Goal: Obtain resource: Download file/media

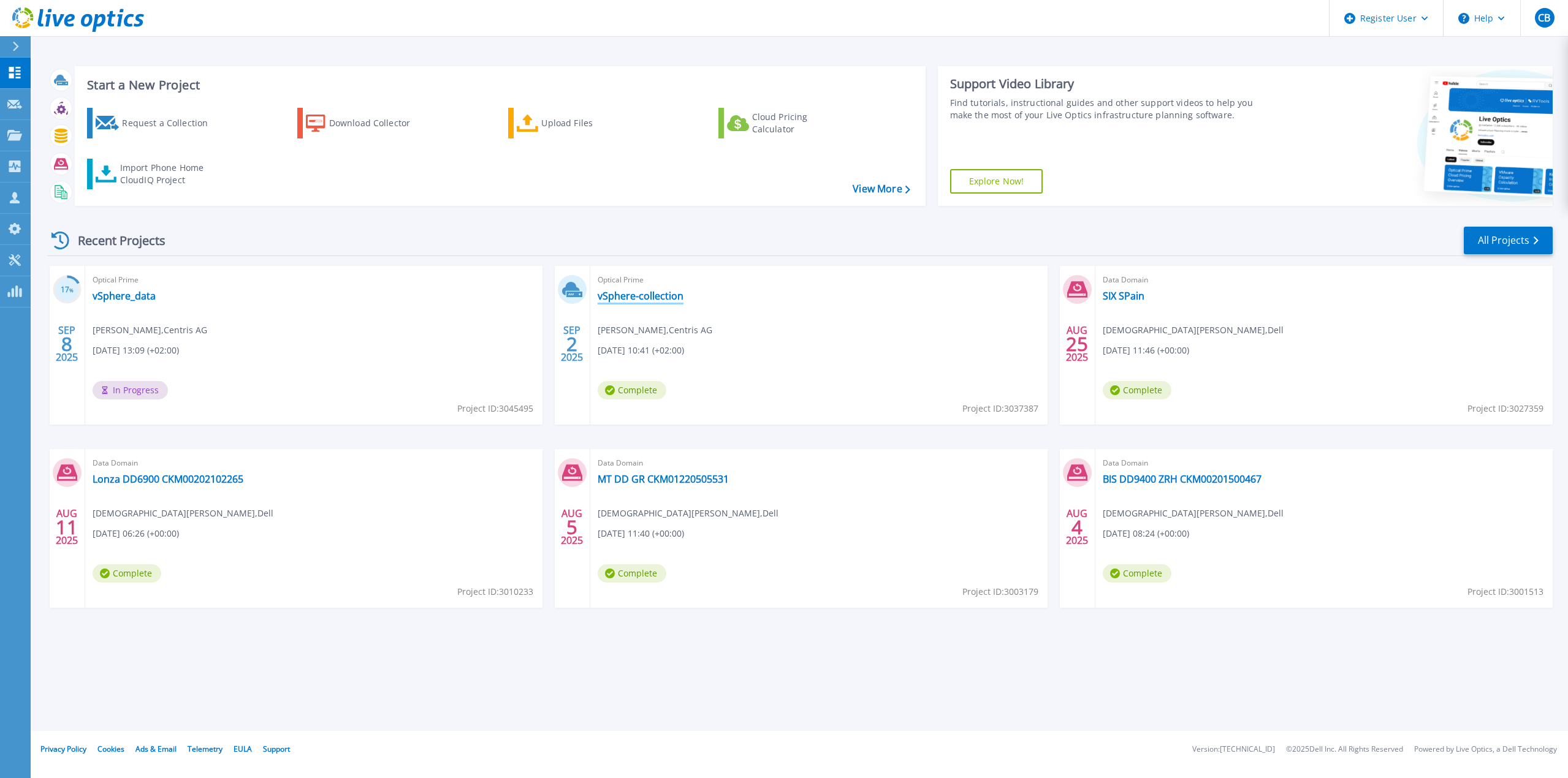
click at [631, 303] on link "vSphere-collection" at bounding box center [640, 296] width 86 height 12
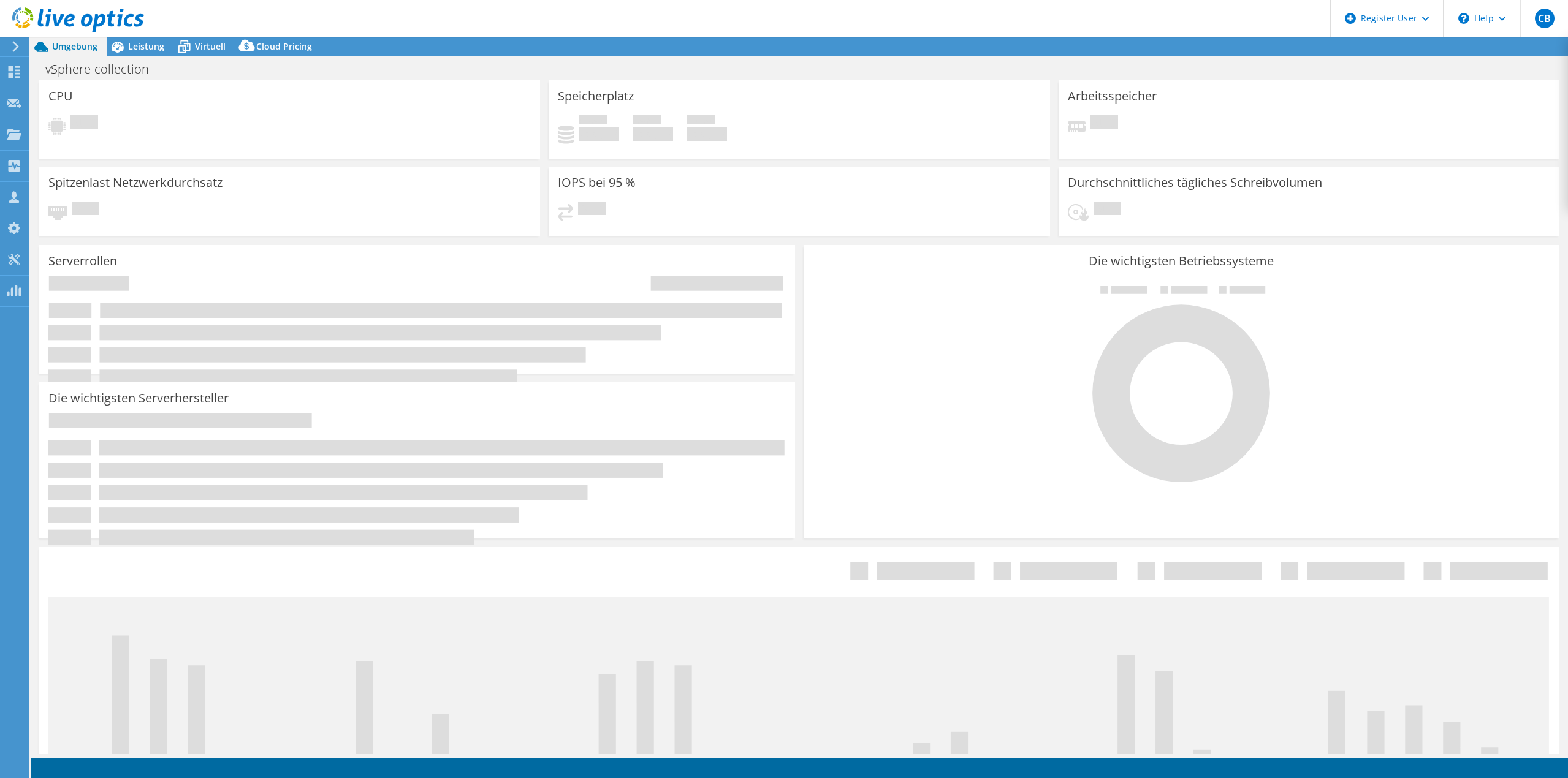
select select "EUFrankfurt"
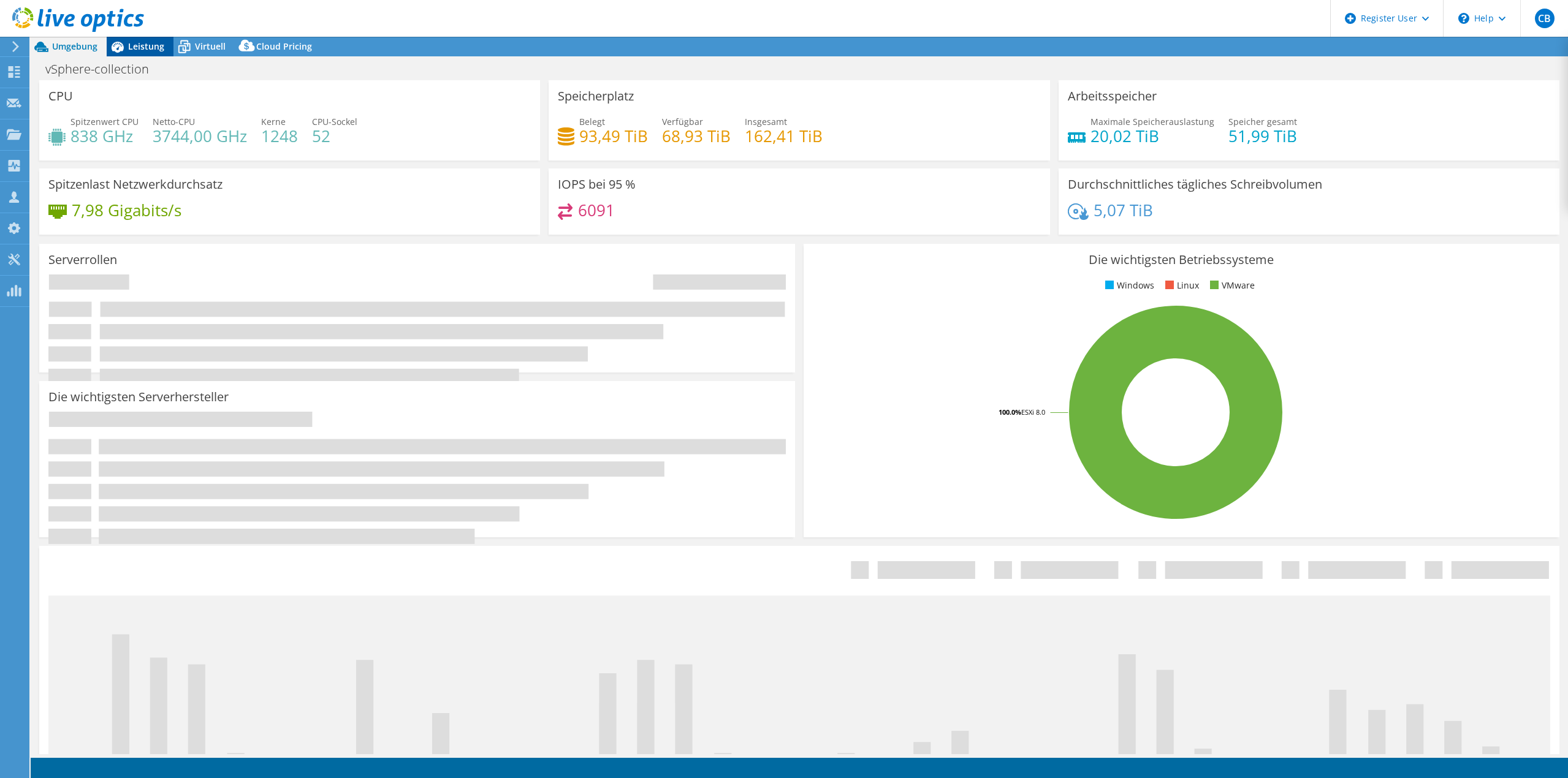
click at [142, 53] on div "Leistung" at bounding box center [140, 47] width 67 height 20
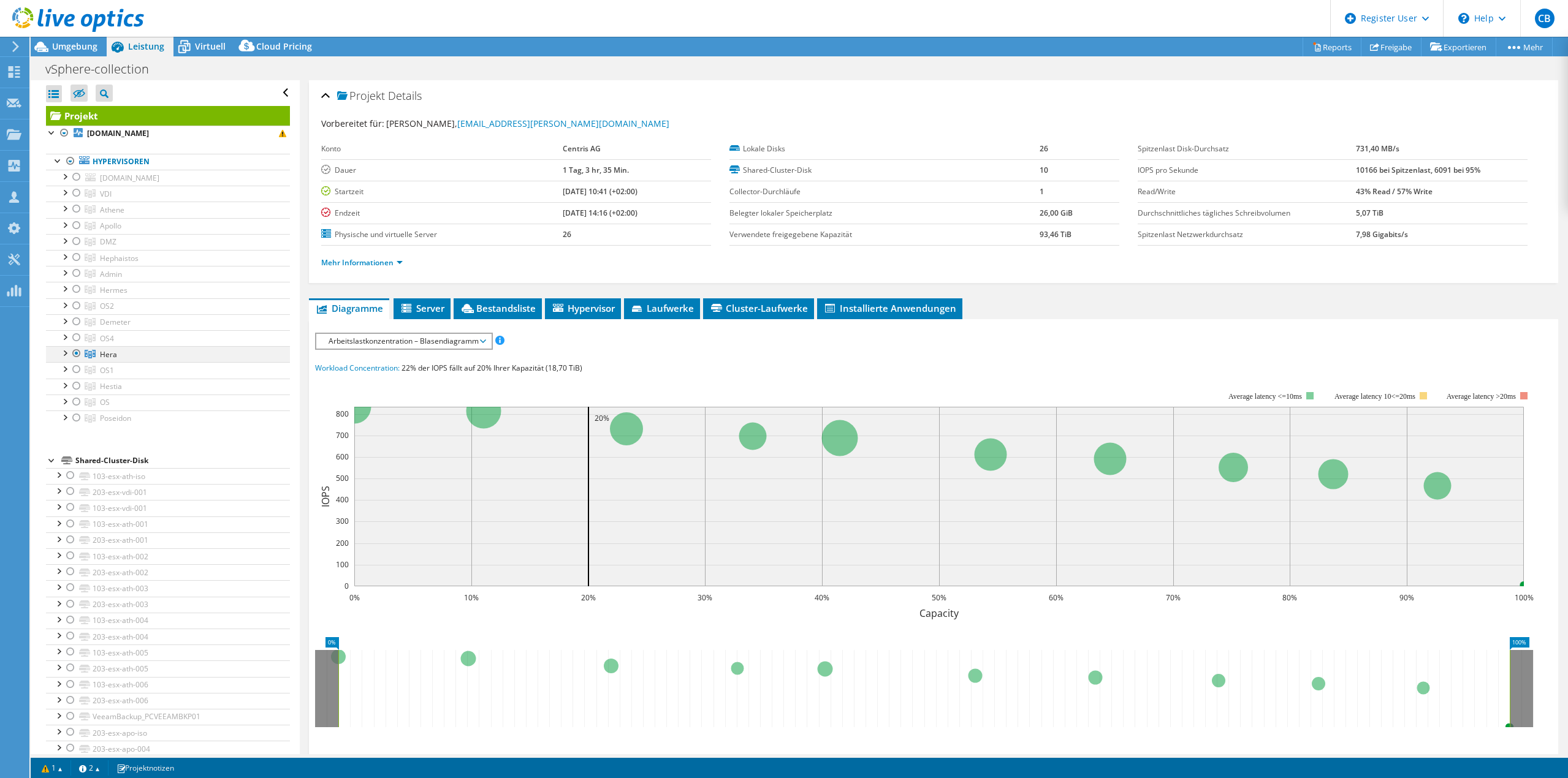
click at [66, 355] on div at bounding box center [64, 353] width 12 height 12
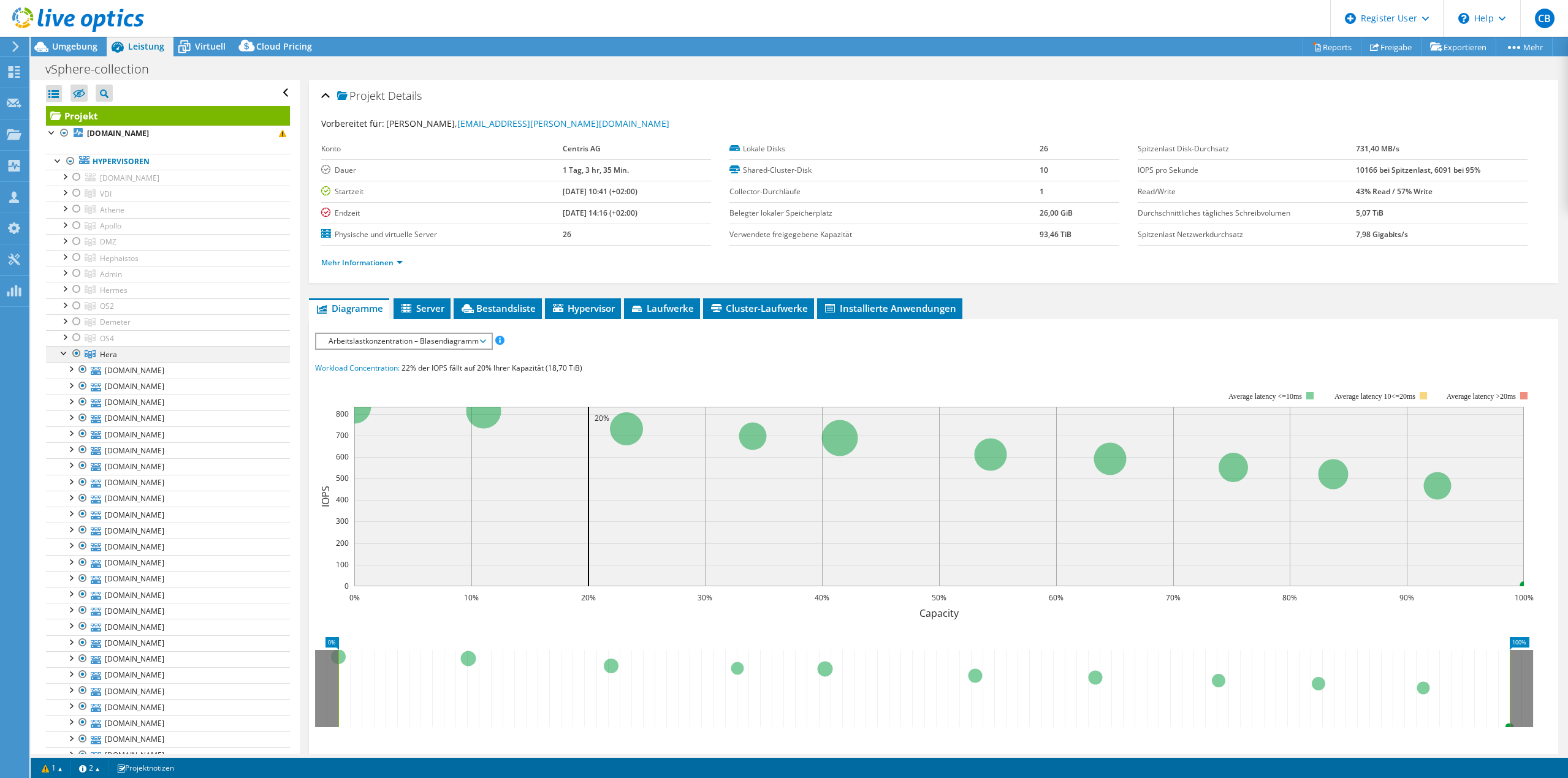
click at [66, 355] on div at bounding box center [64, 353] width 12 height 12
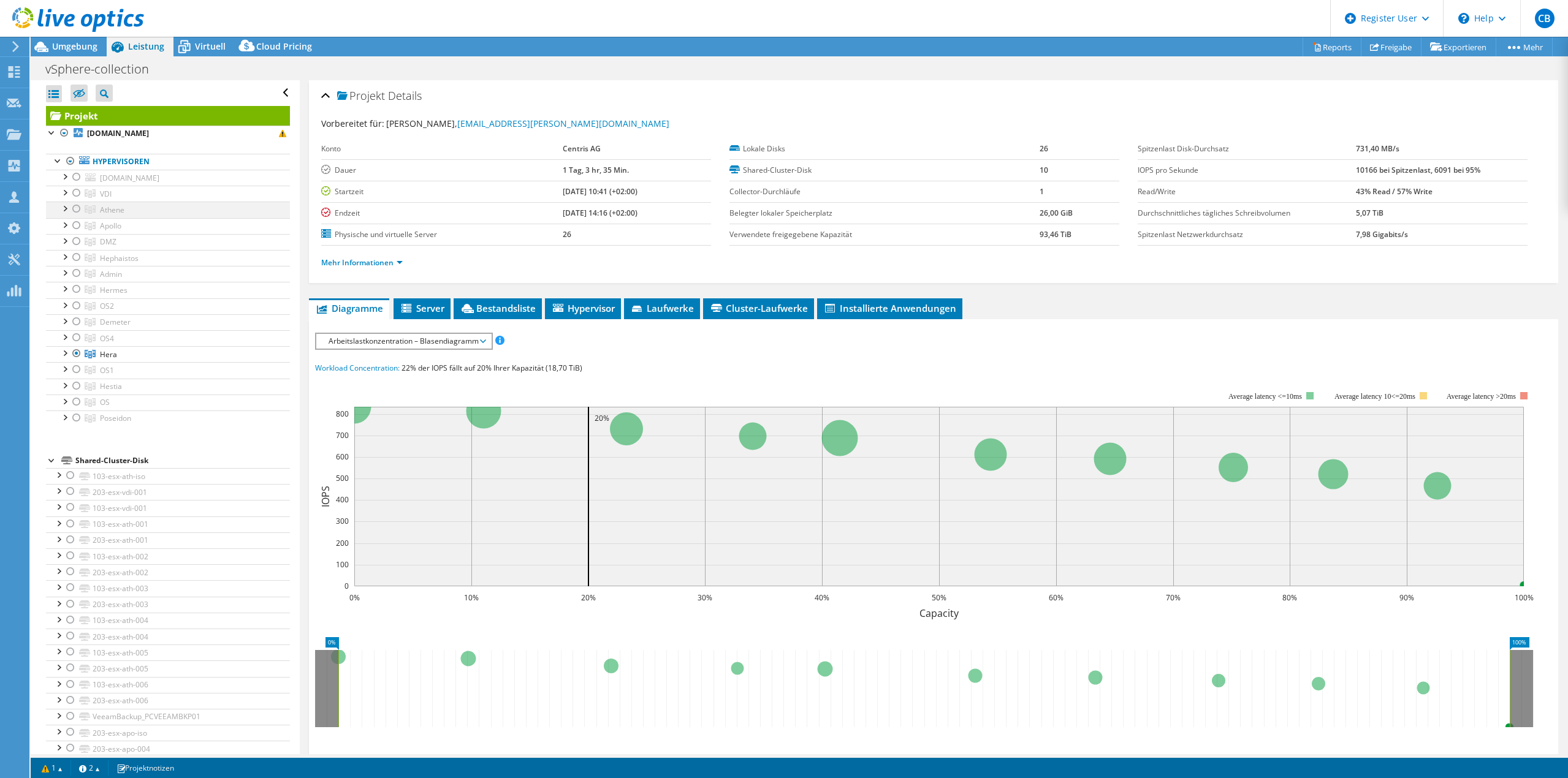
click at [62, 209] on div at bounding box center [64, 208] width 12 height 12
click at [77, 208] on div at bounding box center [77, 209] width 12 height 15
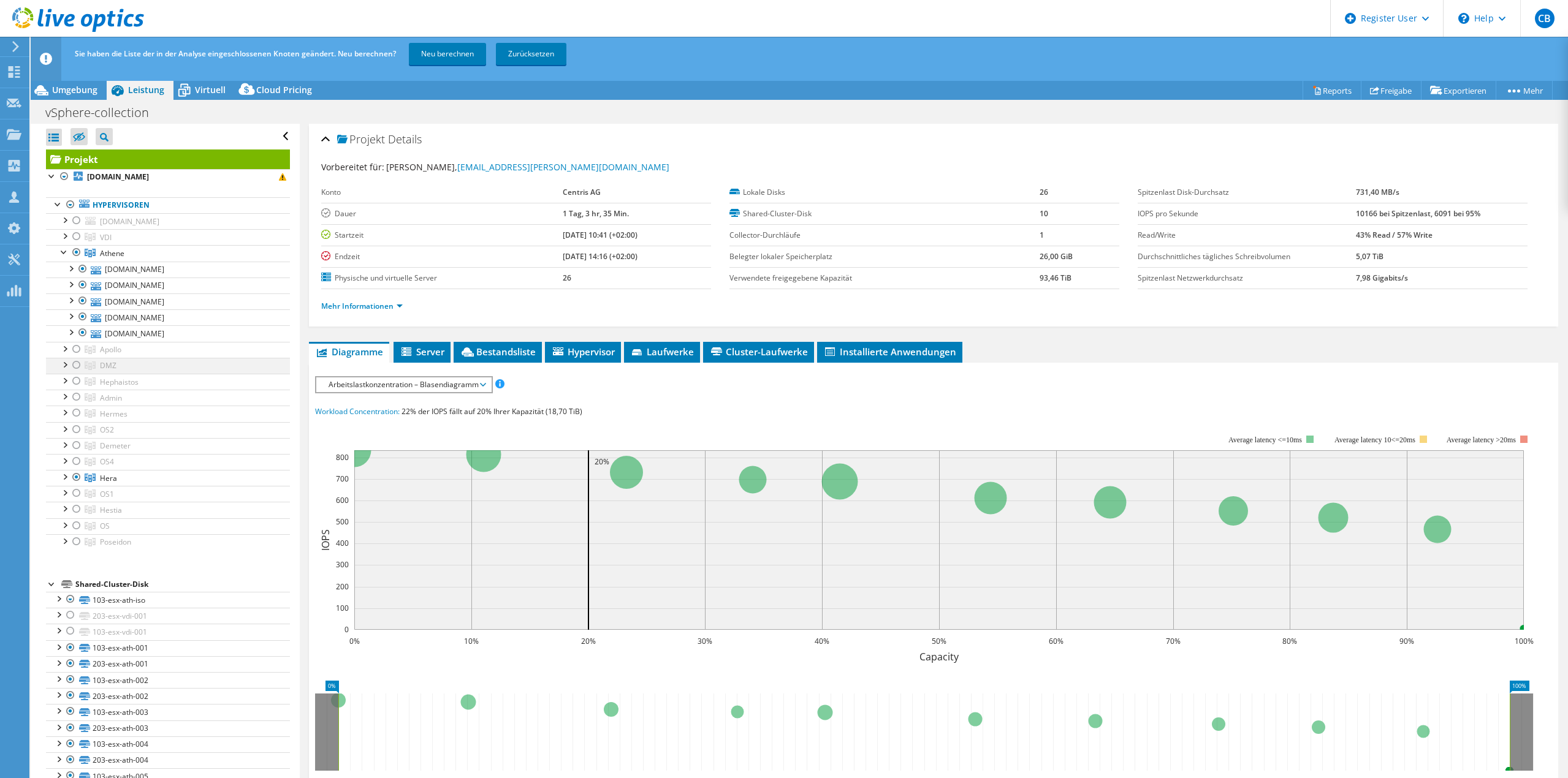
click at [63, 366] on div at bounding box center [64, 364] width 12 height 12
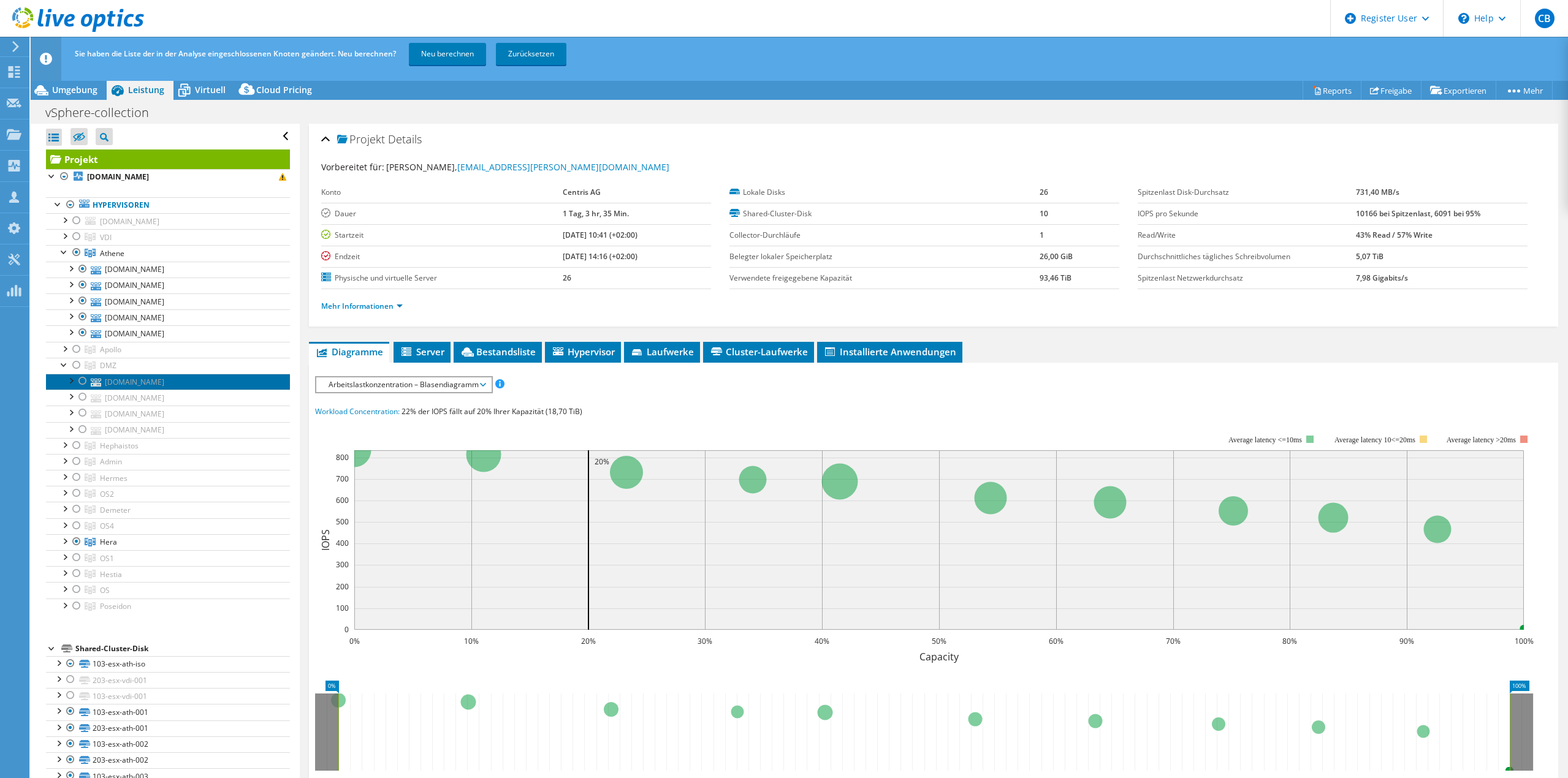
click at [158, 382] on link "[DOMAIN_NAME]" at bounding box center [168, 382] width 244 height 16
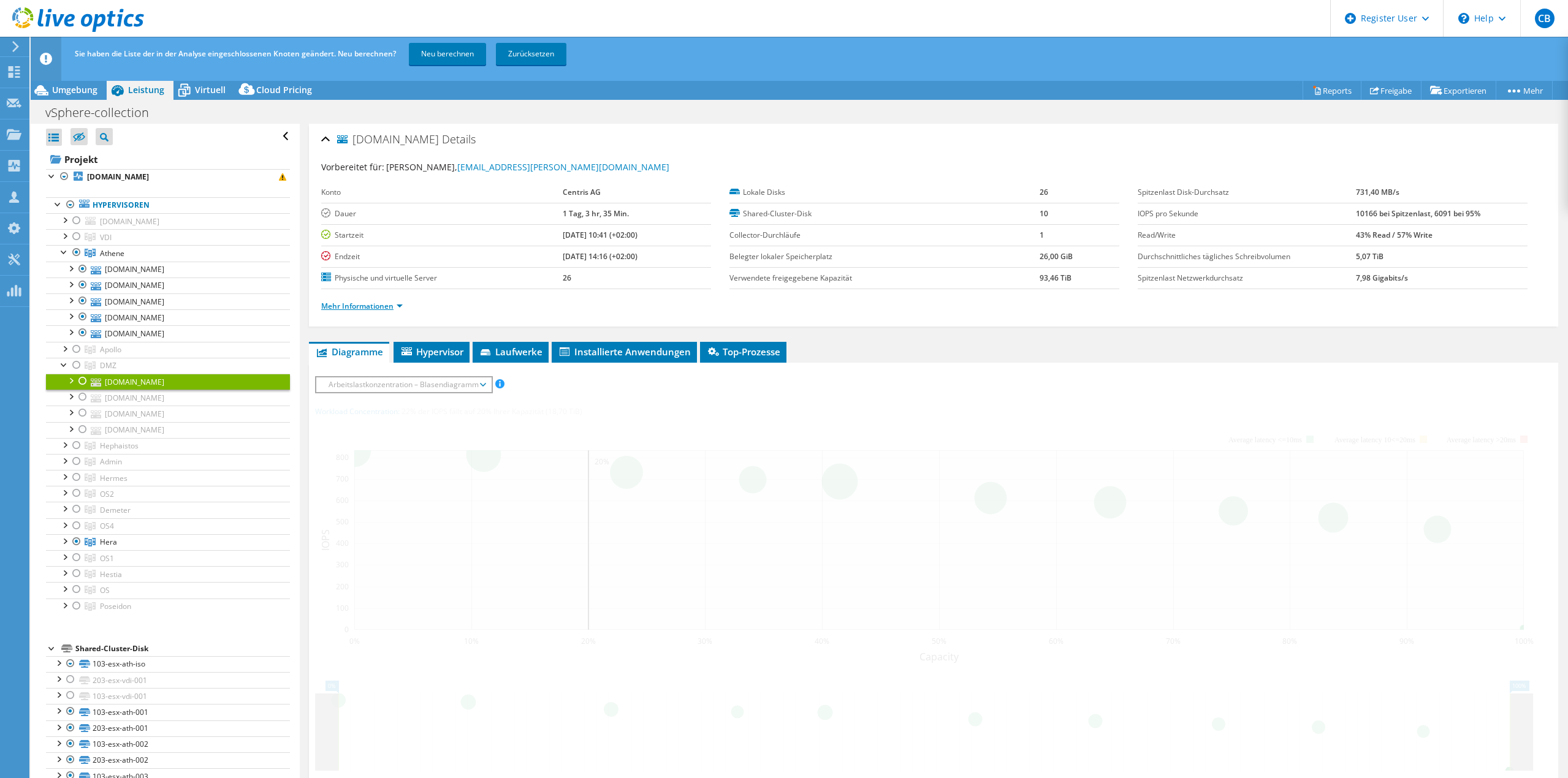
click at [377, 308] on link "Mehr Informationen" at bounding box center [363, 306] width 82 height 10
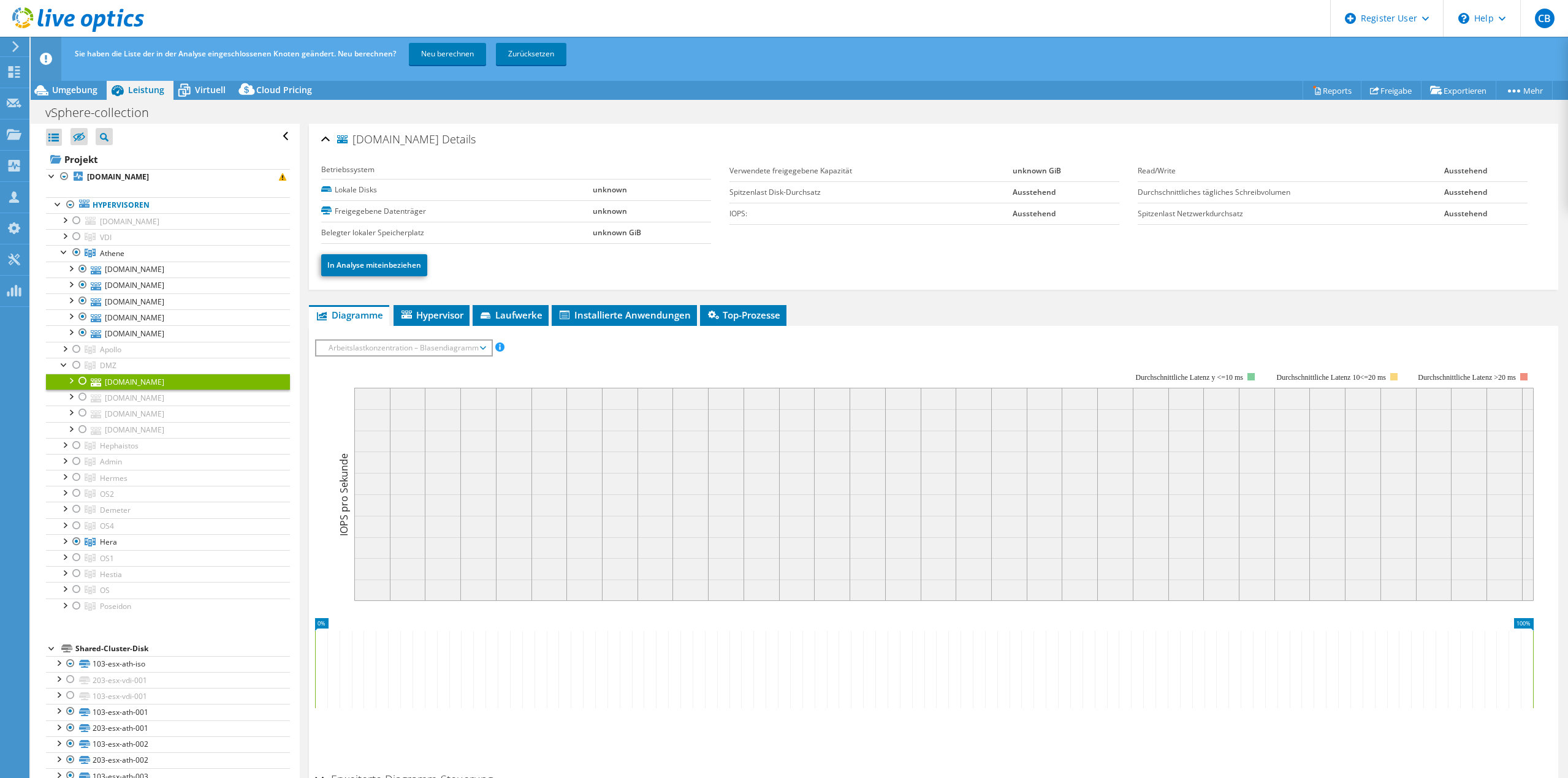
click at [82, 381] on div at bounding box center [83, 381] width 12 height 15
click at [514, 266] on ul "In Analyse miteinbeziehen" at bounding box center [934, 264] width 1224 height 25
click at [82, 398] on div at bounding box center [83, 396] width 12 height 15
click at [379, 267] on link "In Analyse miteinbeziehen" at bounding box center [375, 266] width 106 height 22
click at [123, 397] on link "[DOMAIN_NAME]" at bounding box center [168, 397] width 244 height 16
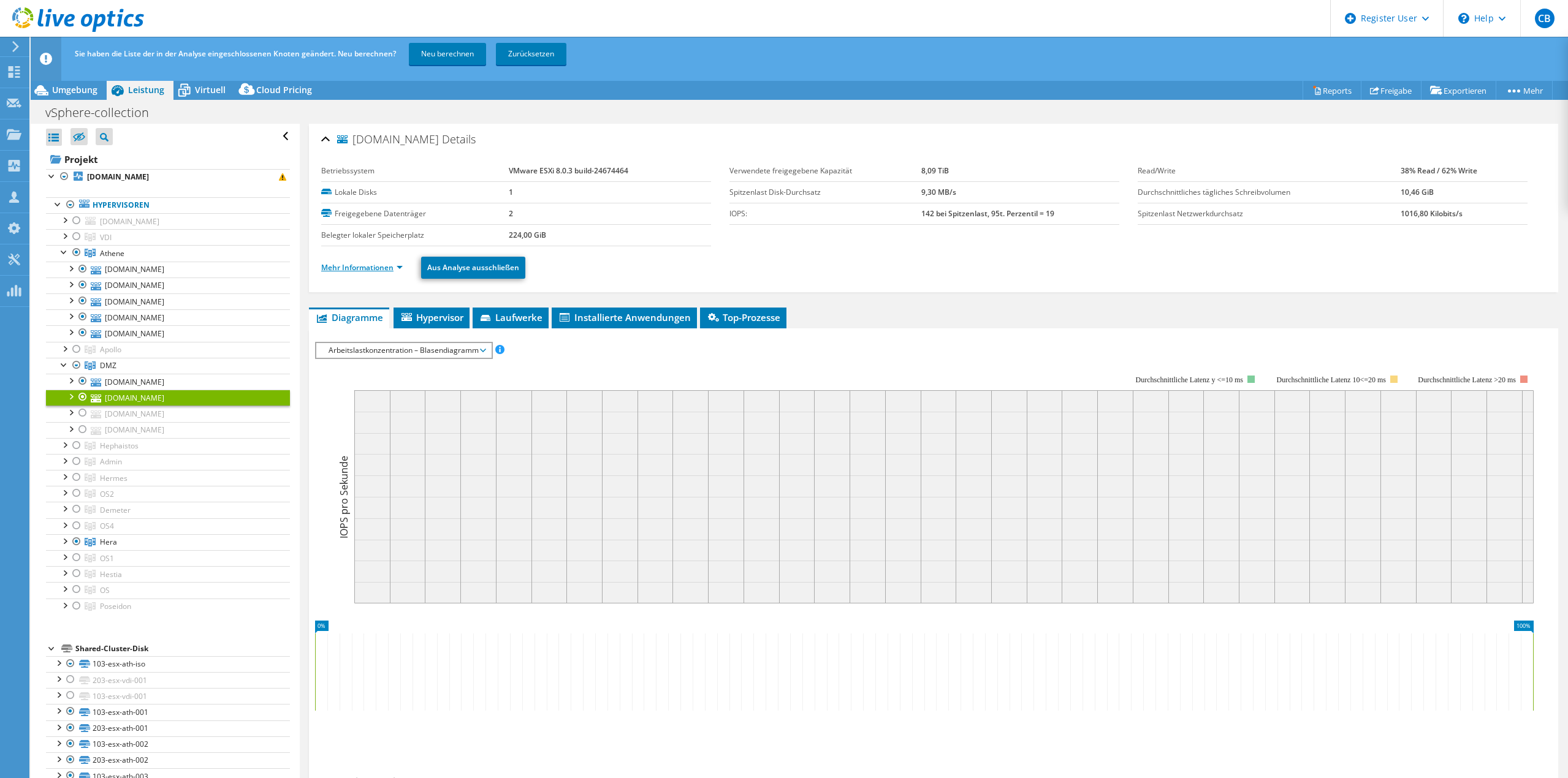
click at [358, 268] on link "Mehr Informationen" at bounding box center [363, 268] width 82 height 10
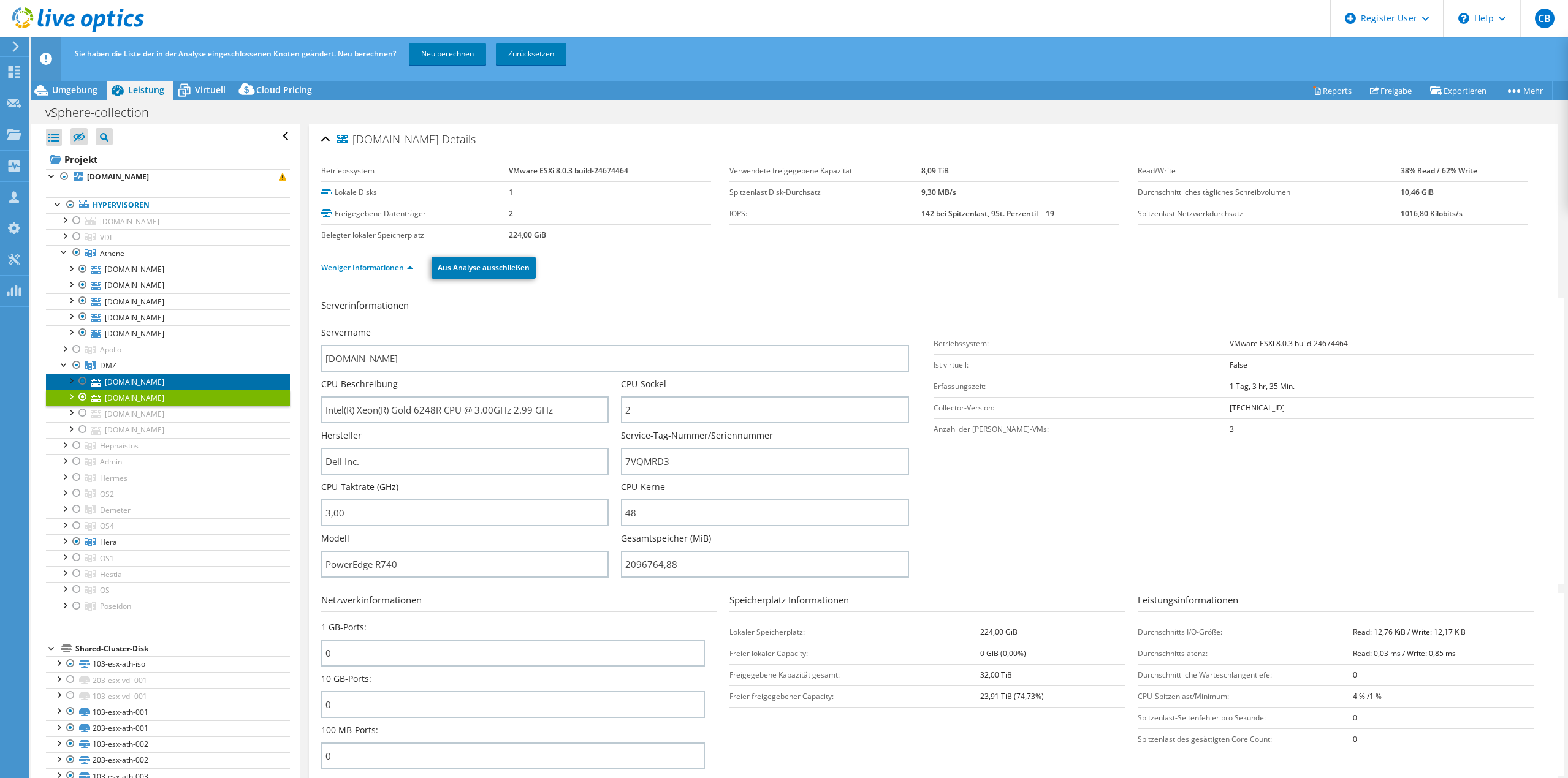
click at [156, 384] on link "[DOMAIN_NAME]" at bounding box center [168, 382] width 244 height 16
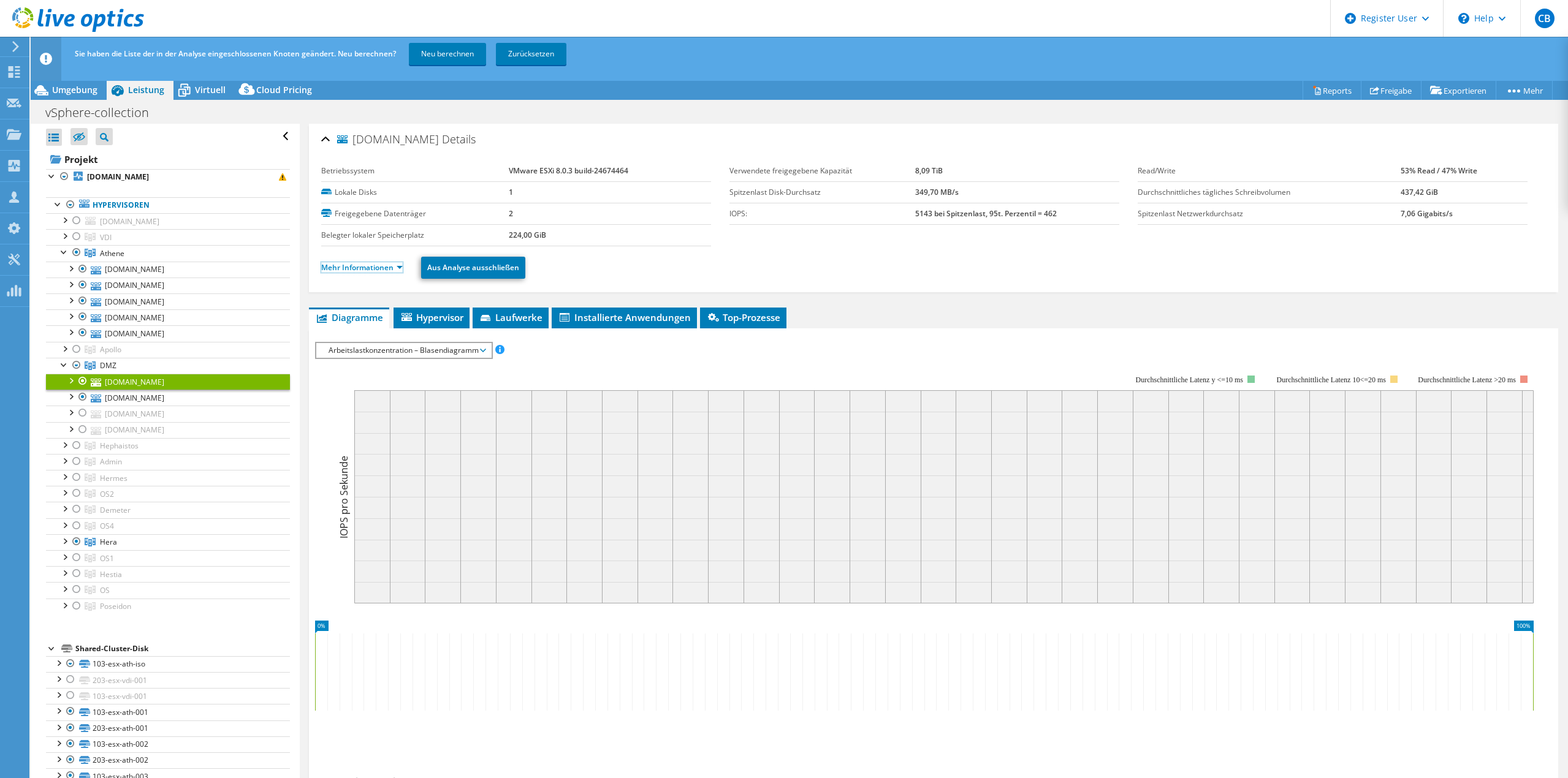
click at [392, 271] on link "Mehr Informationen" at bounding box center [363, 268] width 82 height 10
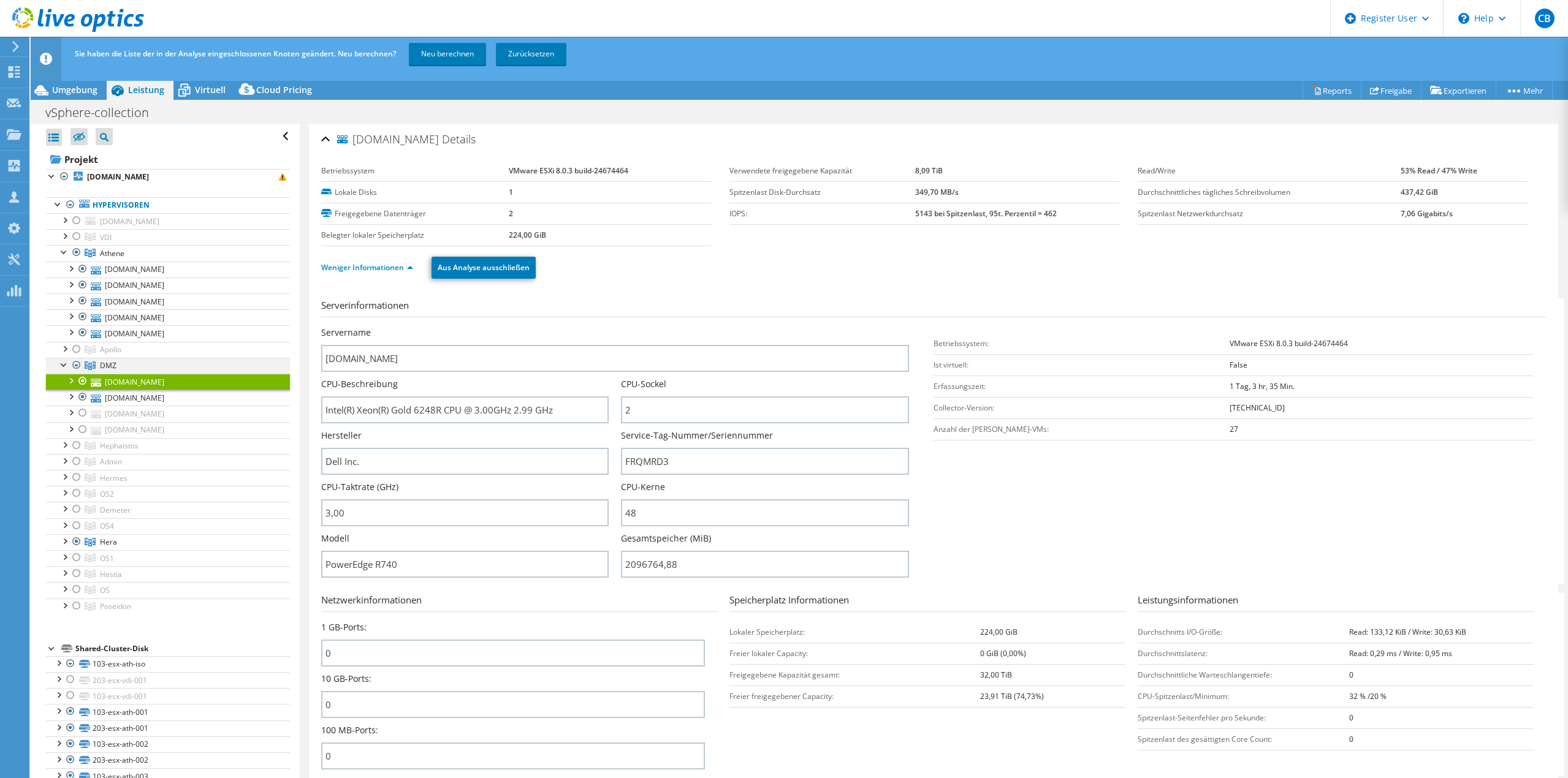
click at [61, 365] on div at bounding box center [64, 364] width 12 height 12
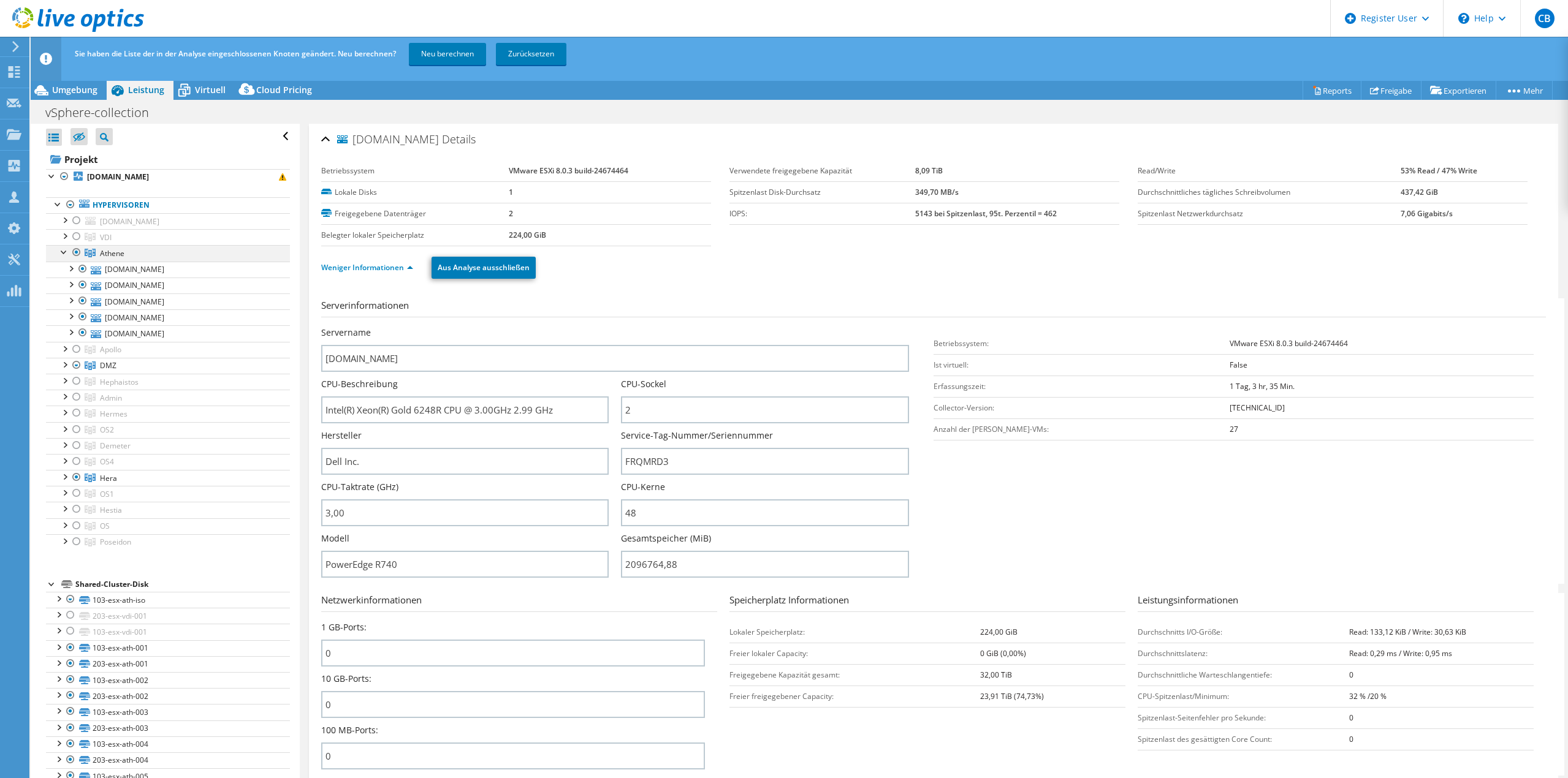
click at [64, 253] on div at bounding box center [64, 251] width 12 height 12
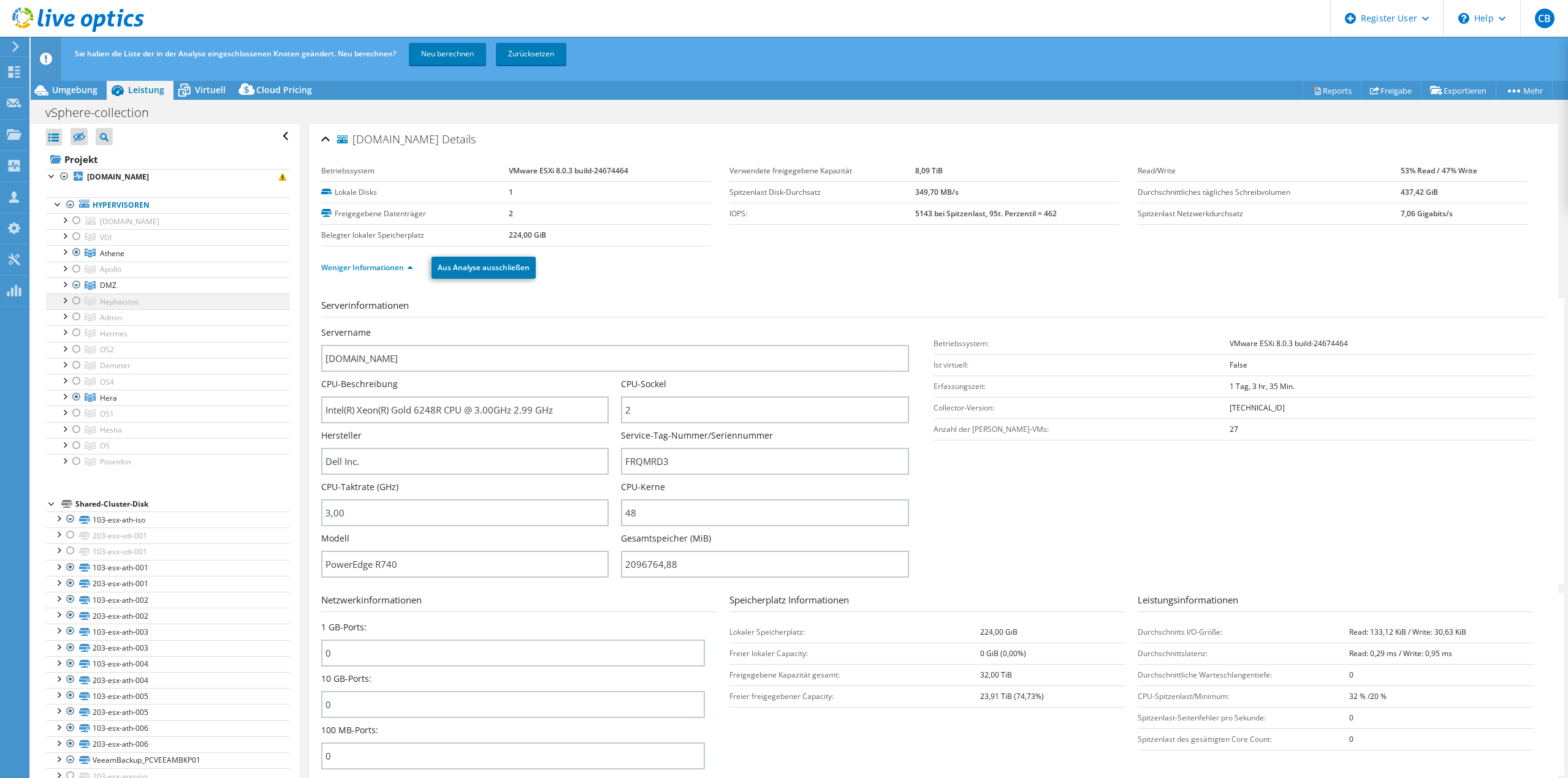
click at [66, 302] on div at bounding box center [64, 300] width 12 height 12
click at [79, 304] on div at bounding box center [77, 301] width 12 height 15
click at [63, 303] on div at bounding box center [64, 300] width 12 height 12
click at [68, 413] on div at bounding box center [64, 411] width 12 height 12
click at [83, 432] on div at bounding box center [83, 429] width 12 height 15
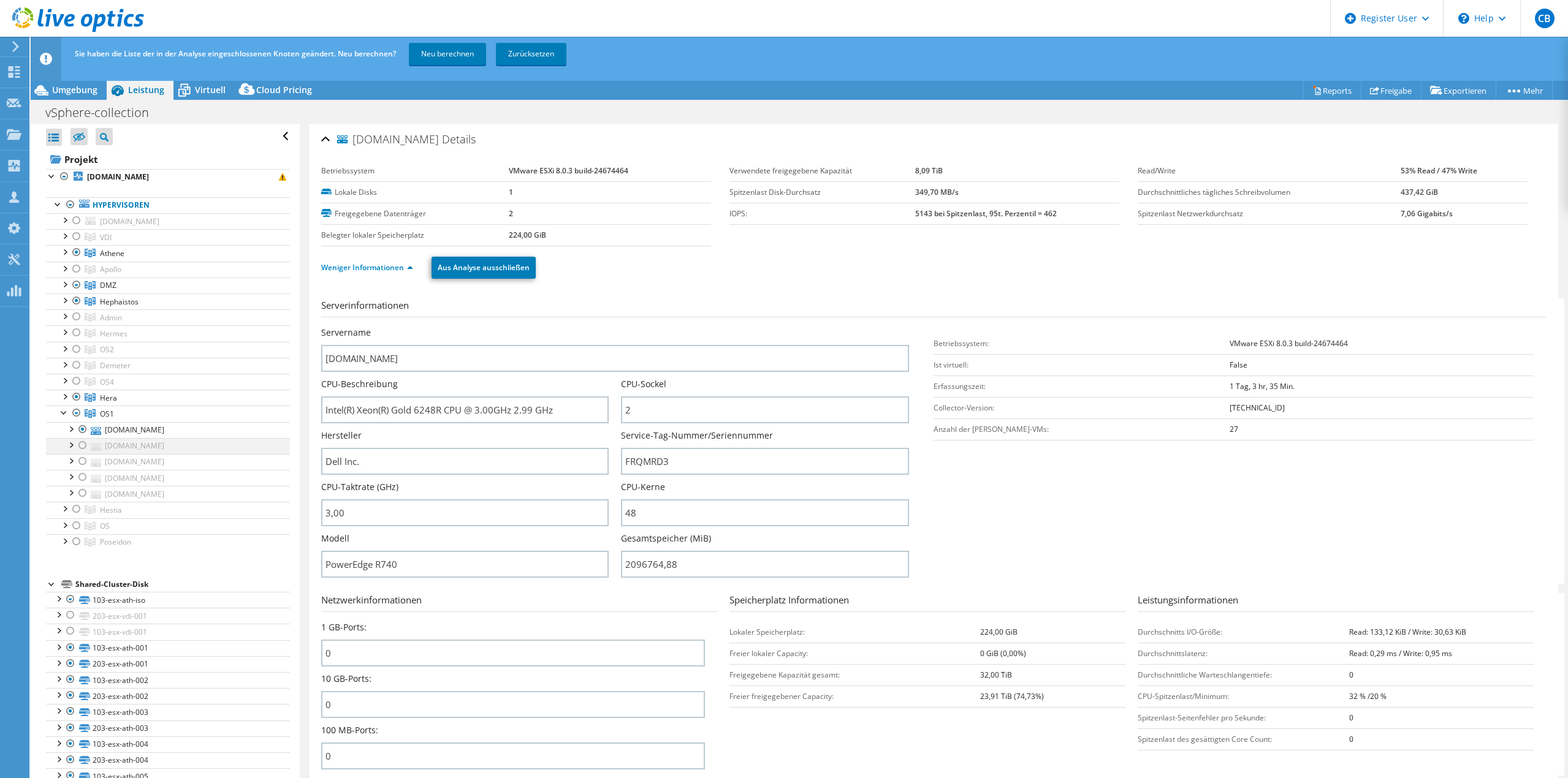
click at [83, 448] on div at bounding box center [83, 445] width 12 height 15
click at [83, 459] on div at bounding box center [83, 461] width 12 height 15
click at [83, 494] on div at bounding box center [83, 493] width 12 height 15
click at [155, 481] on link "[DOMAIN_NAME]" at bounding box center [168, 478] width 244 height 16
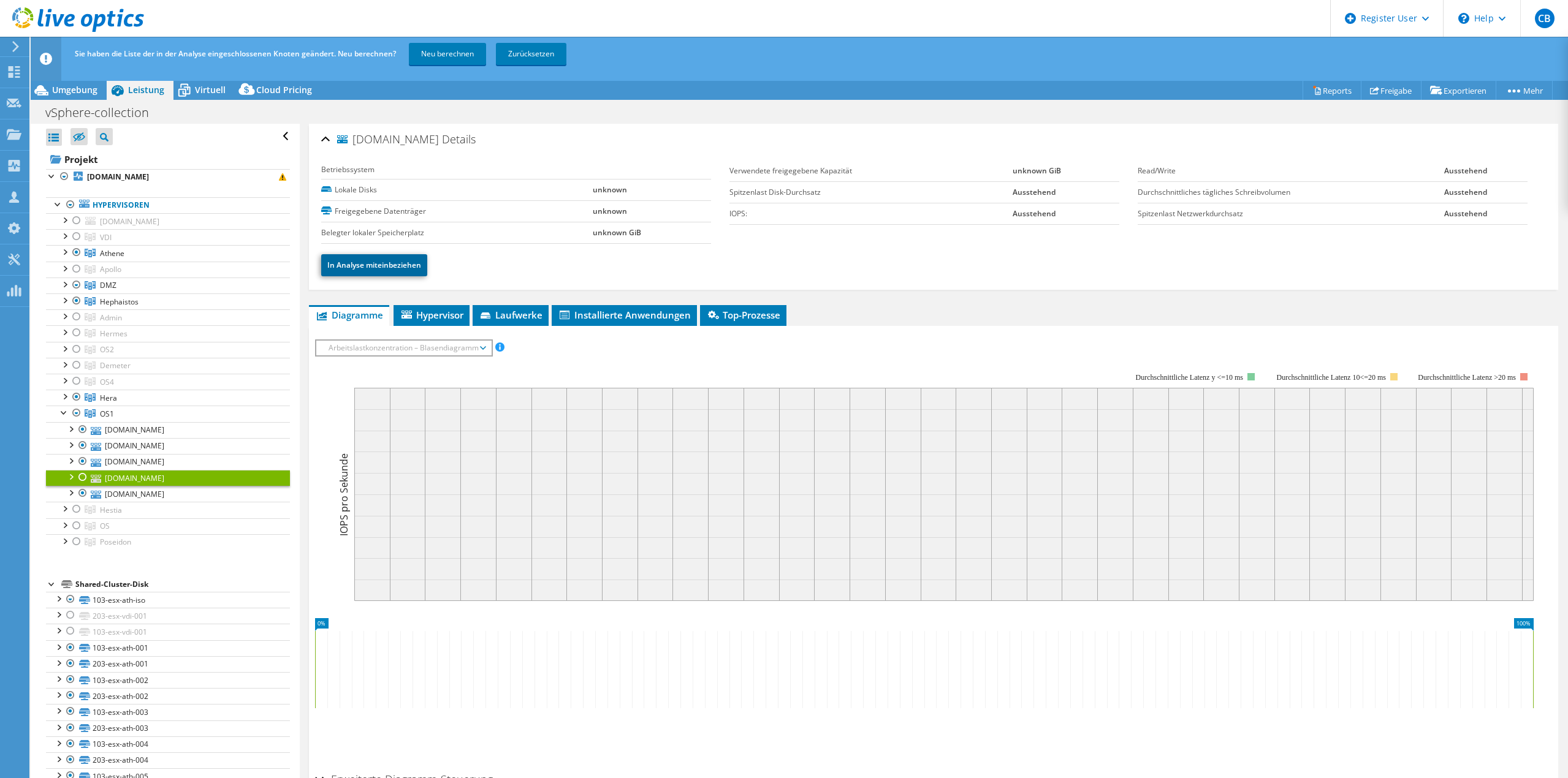
click at [373, 264] on link "In Analyse miteinbeziehen" at bounding box center [375, 266] width 106 height 22
click at [154, 489] on link "[DOMAIN_NAME]" at bounding box center [168, 494] width 244 height 16
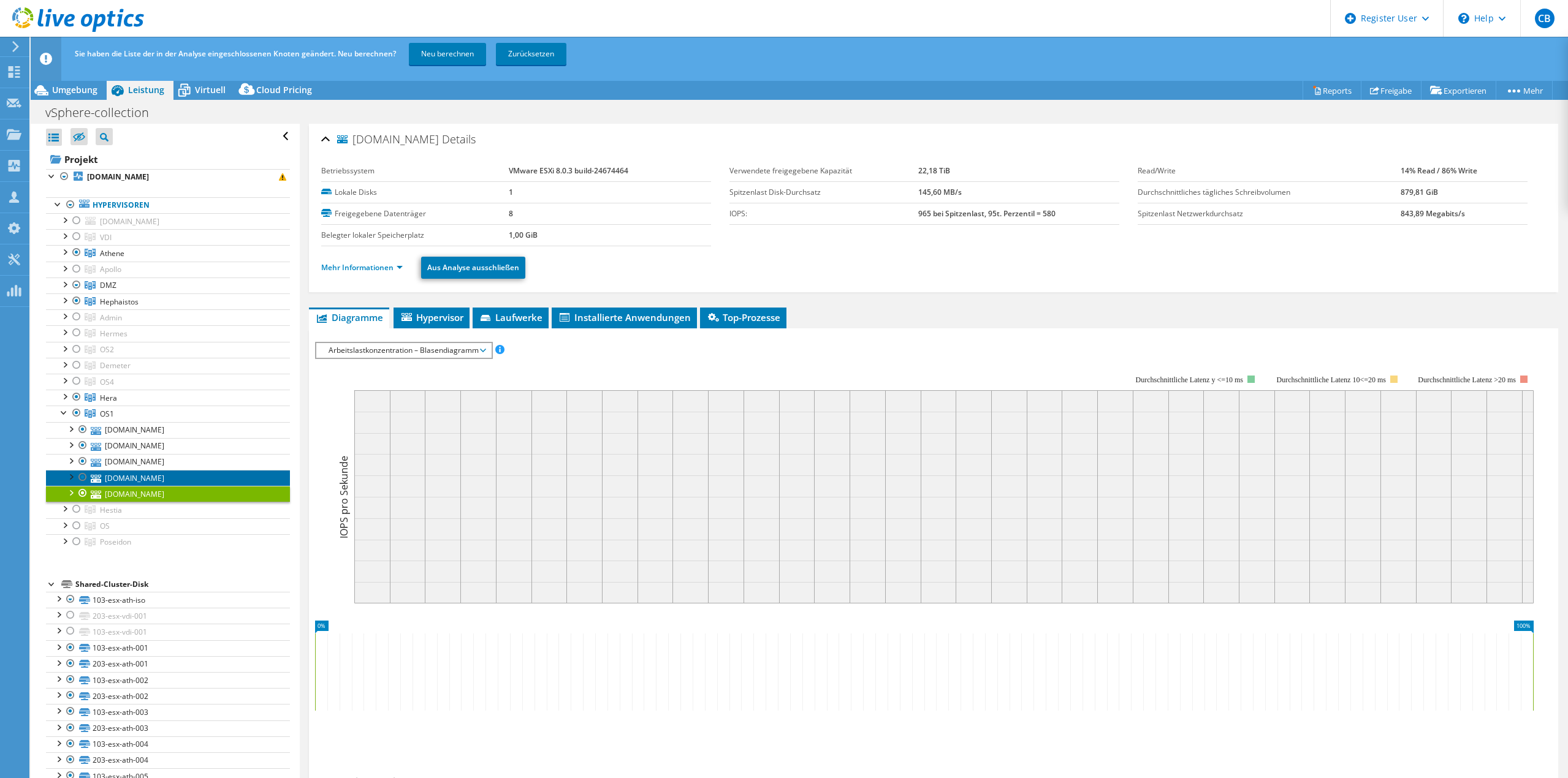
drag, startPoint x: 150, startPoint y: 478, endPoint x: 153, endPoint y: 471, distance: 7.6
click at [150, 477] on link "[DOMAIN_NAME]" at bounding box center [168, 478] width 244 height 16
click at [353, 266] on link "Mehr Informationen" at bounding box center [363, 268] width 82 height 10
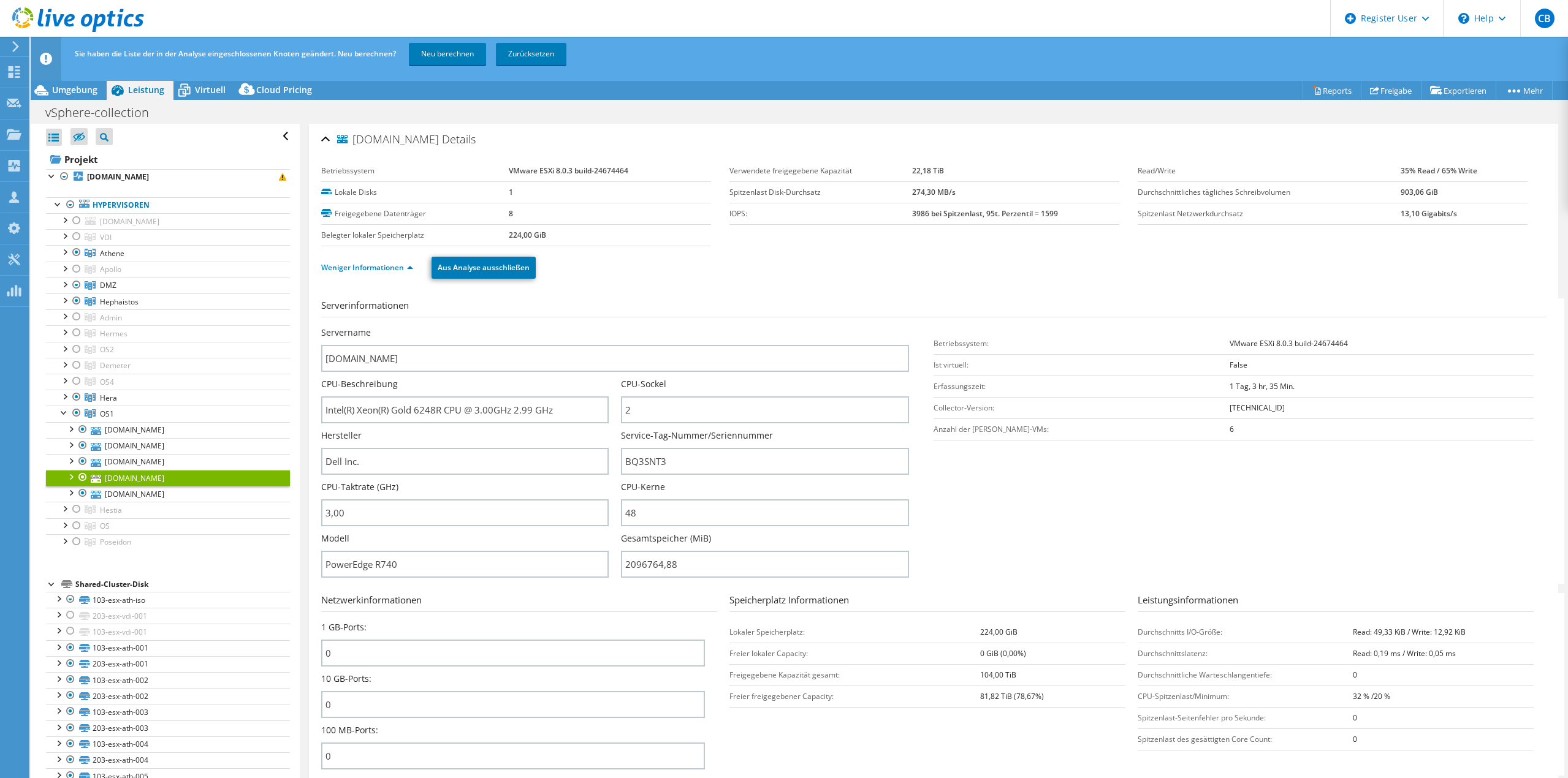
click at [82, 476] on div at bounding box center [83, 477] width 12 height 15
click at [63, 413] on div at bounding box center [64, 411] width 12 height 12
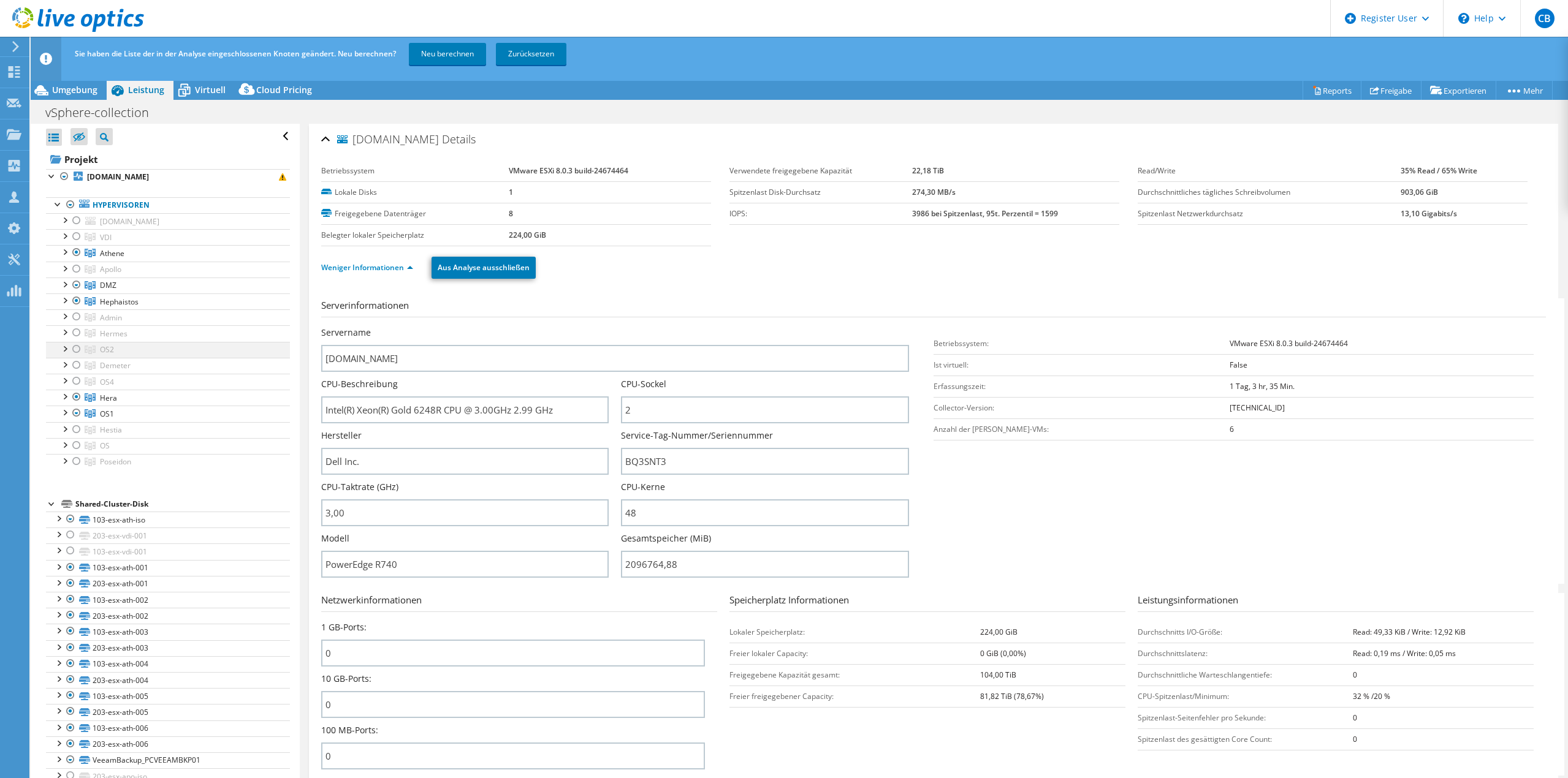
click at [63, 352] on div at bounding box center [64, 348] width 12 height 12
click at [77, 351] on div at bounding box center [77, 349] width 12 height 15
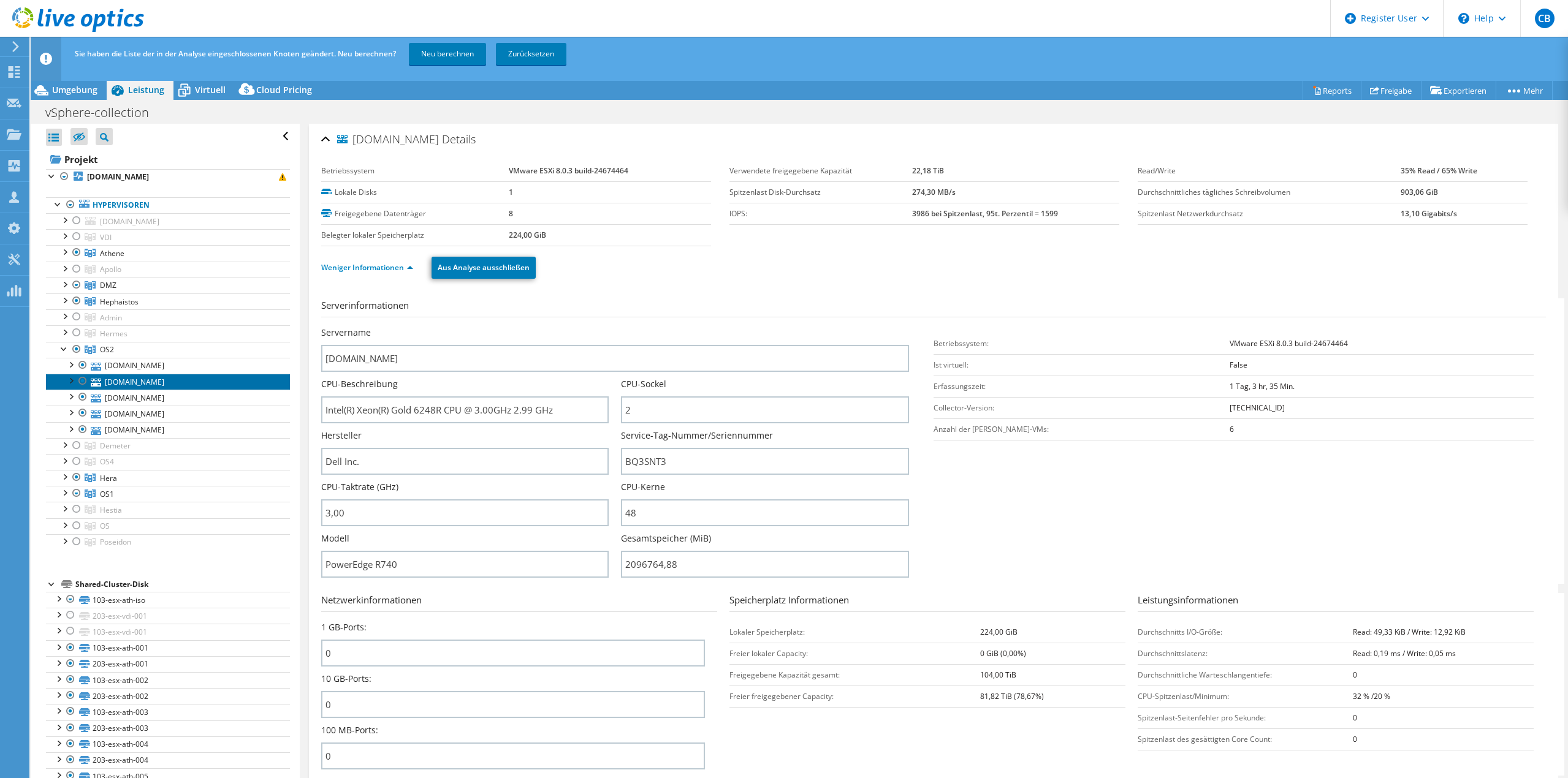
click at [135, 380] on link "[DOMAIN_NAME]" at bounding box center [168, 382] width 244 height 16
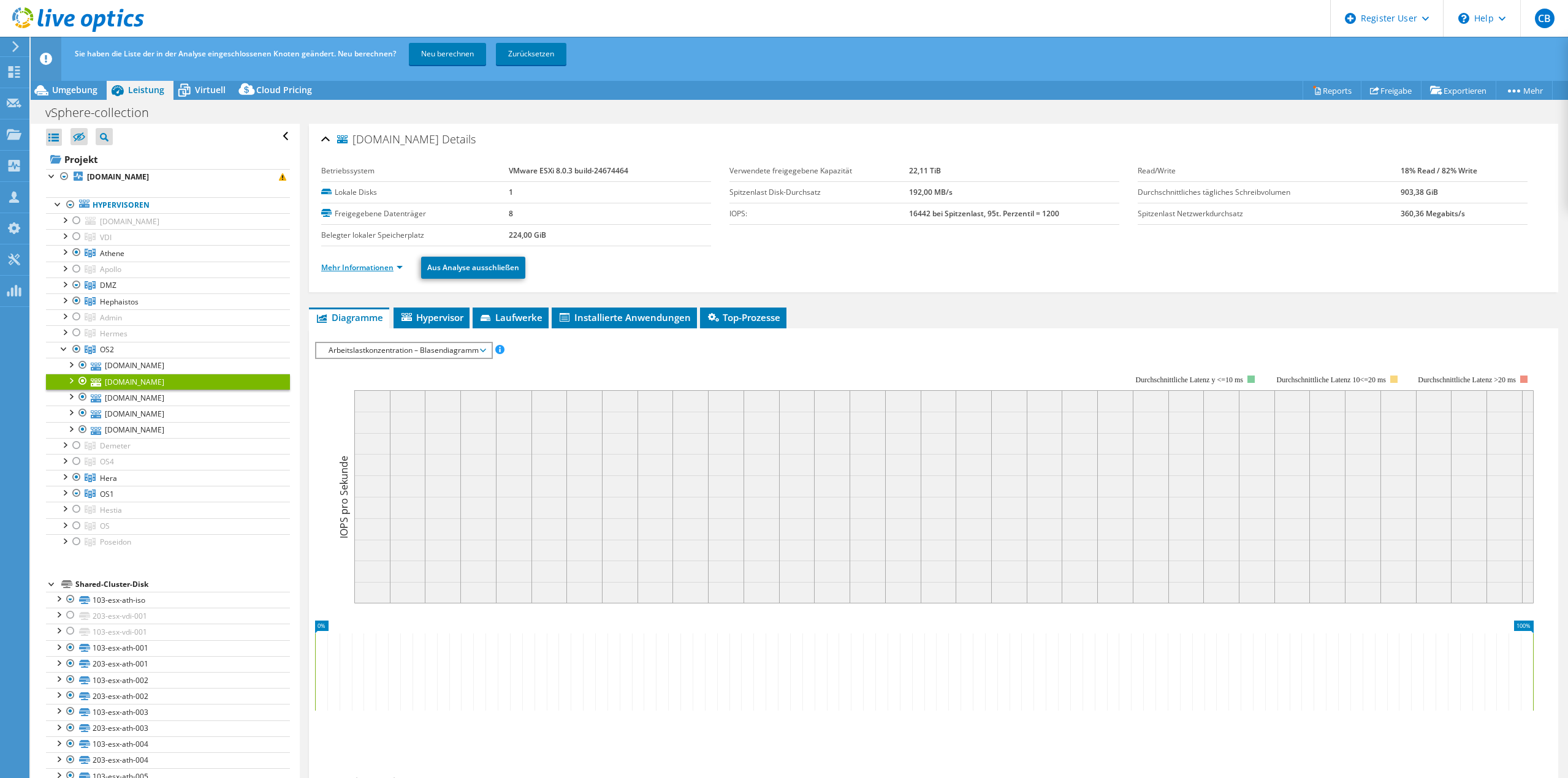
click at [392, 271] on link "Mehr Informationen" at bounding box center [363, 268] width 82 height 10
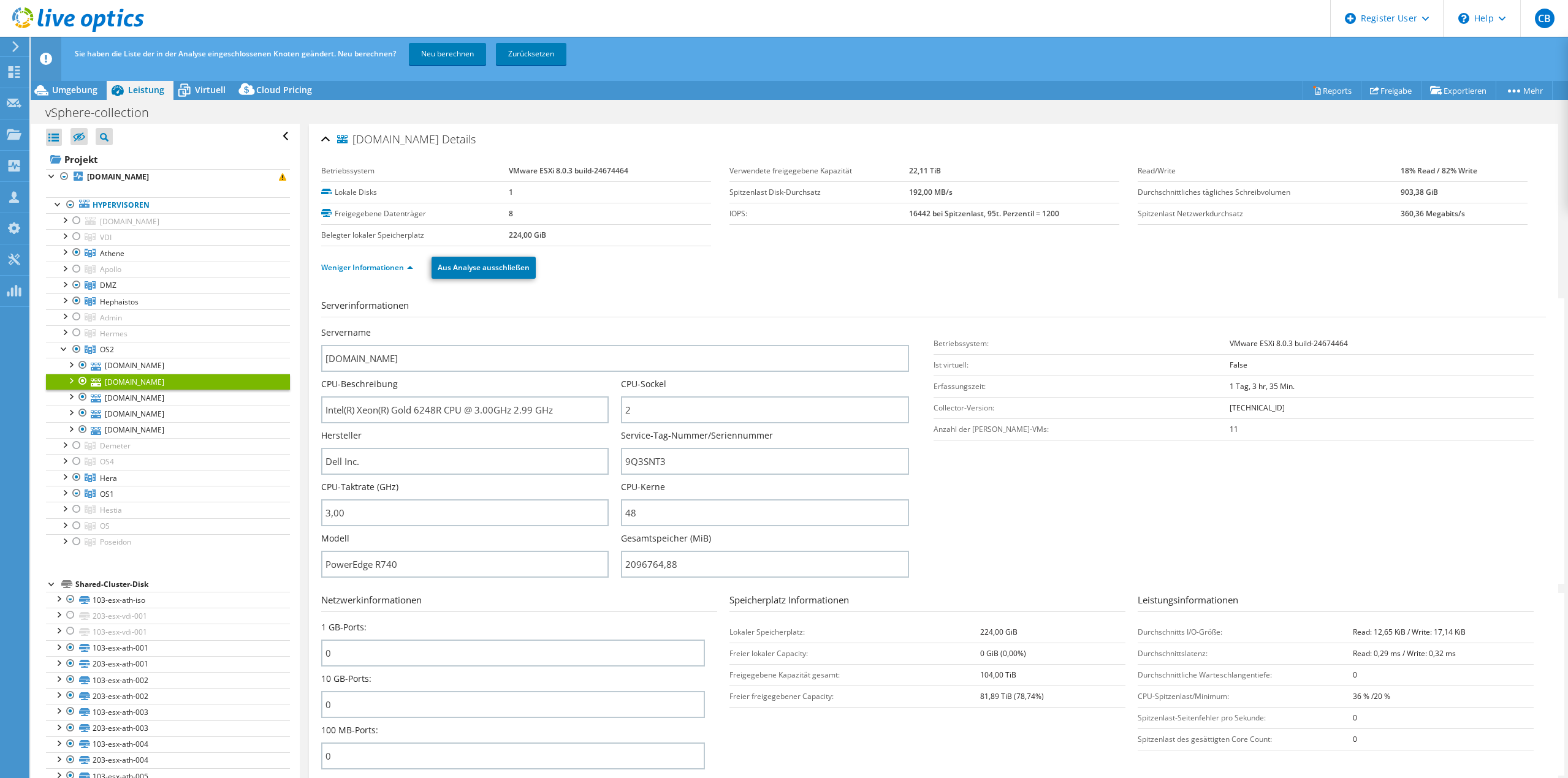
click at [82, 380] on div at bounding box center [83, 381] width 12 height 15
click at [64, 351] on div at bounding box center [64, 348] width 12 height 12
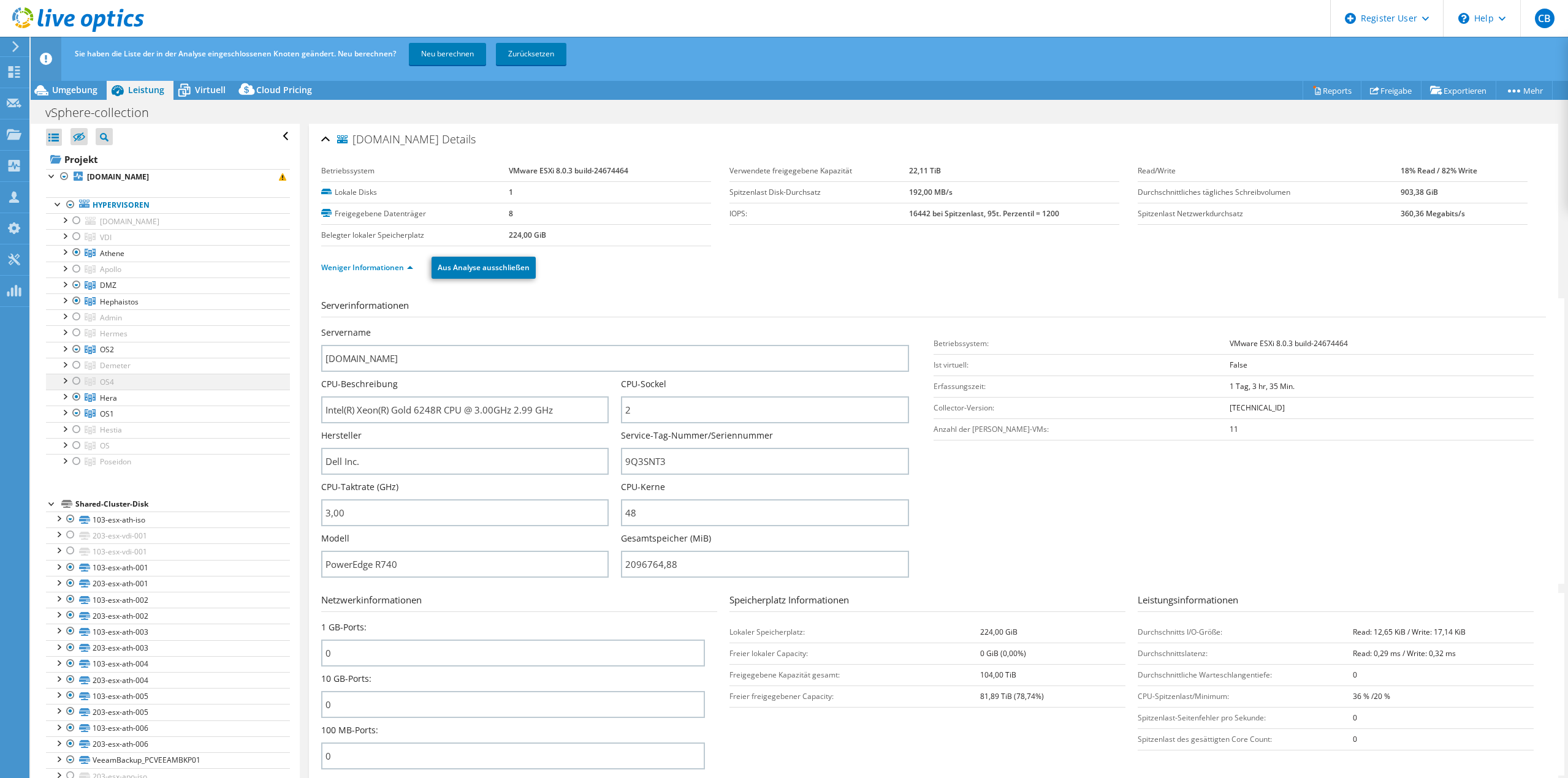
click at [63, 381] on div at bounding box center [64, 380] width 12 height 12
click at [75, 382] on div at bounding box center [77, 381] width 12 height 15
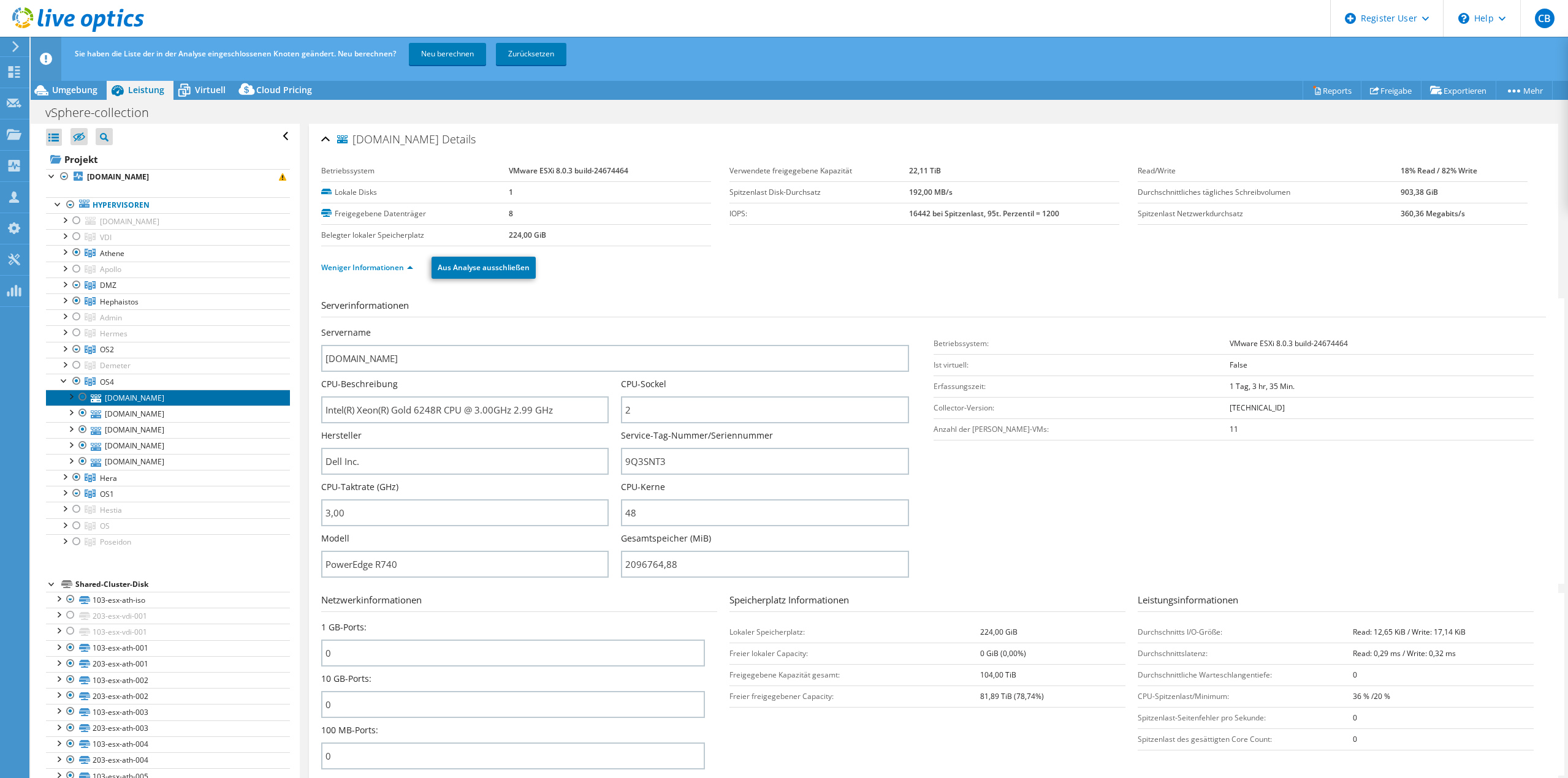
click at [141, 400] on link "[DOMAIN_NAME]" at bounding box center [168, 397] width 244 height 16
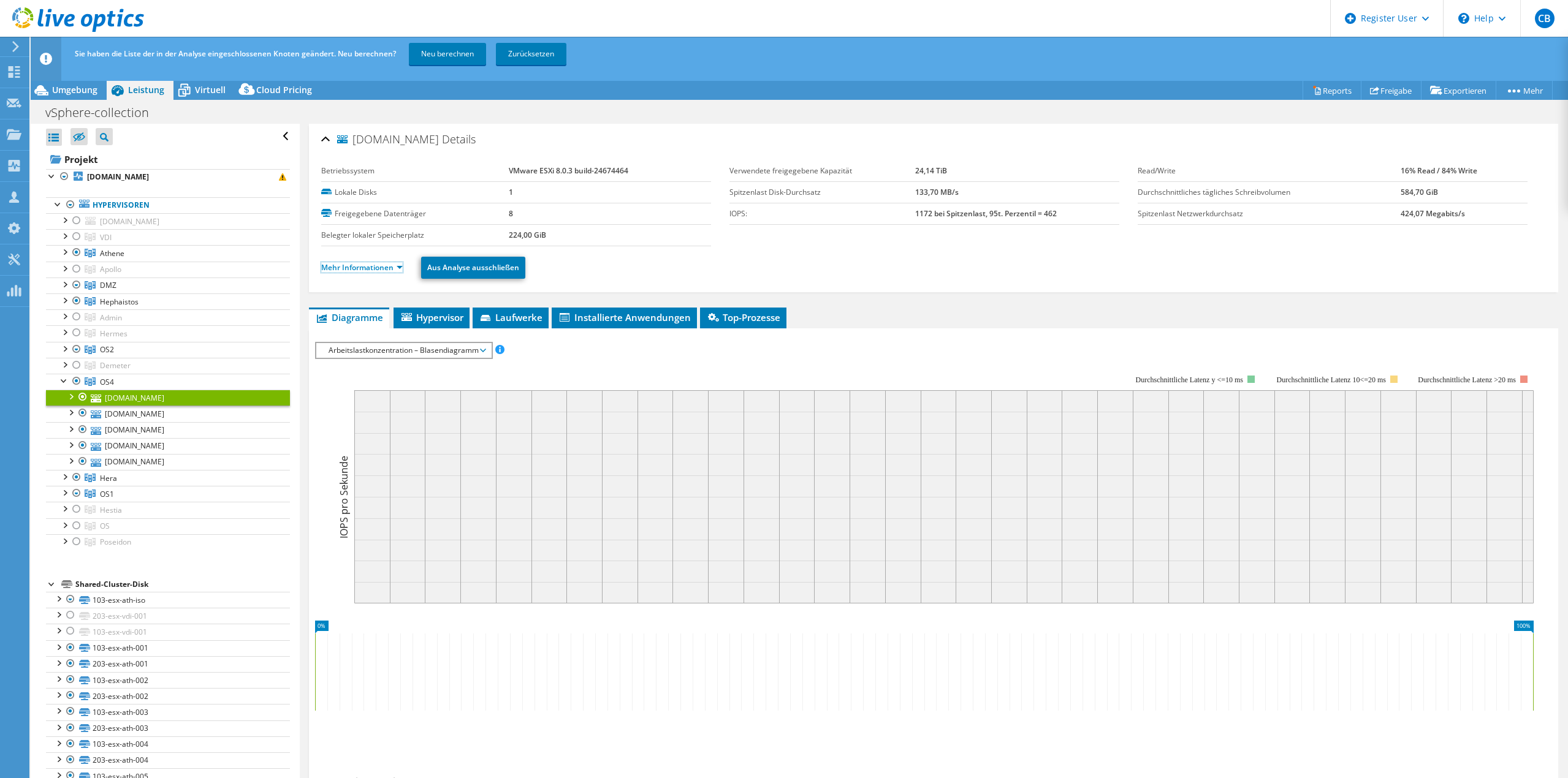
click at [363, 266] on link "Mehr Informationen" at bounding box center [363, 268] width 82 height 10
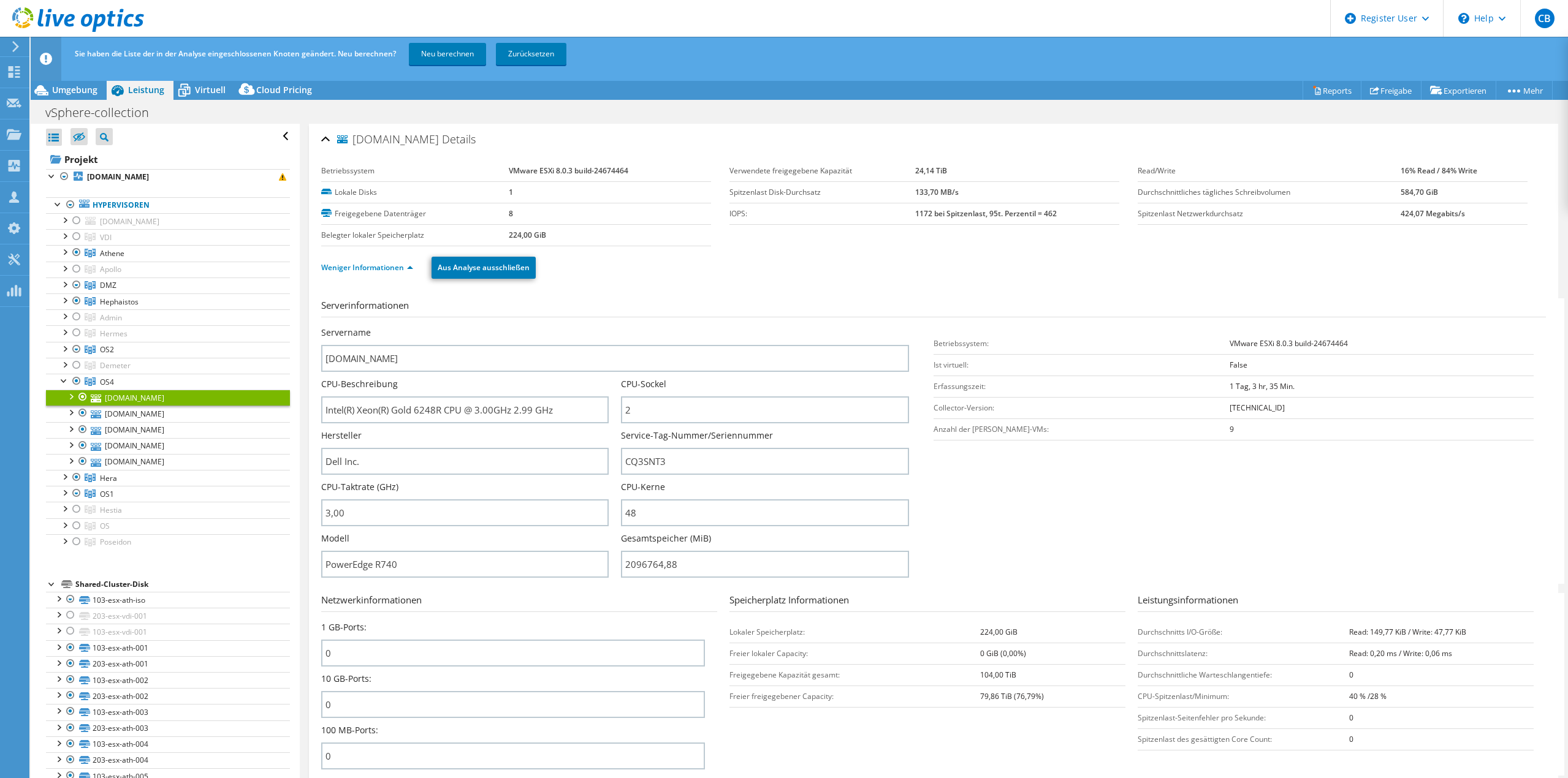
click at [80, 395] on div at bounding box center [83, 396] width 12 height 15
click at [128, 419] on link "[DOMAIN_NAME]" at bounding box center [168, 413] width 244 height 16
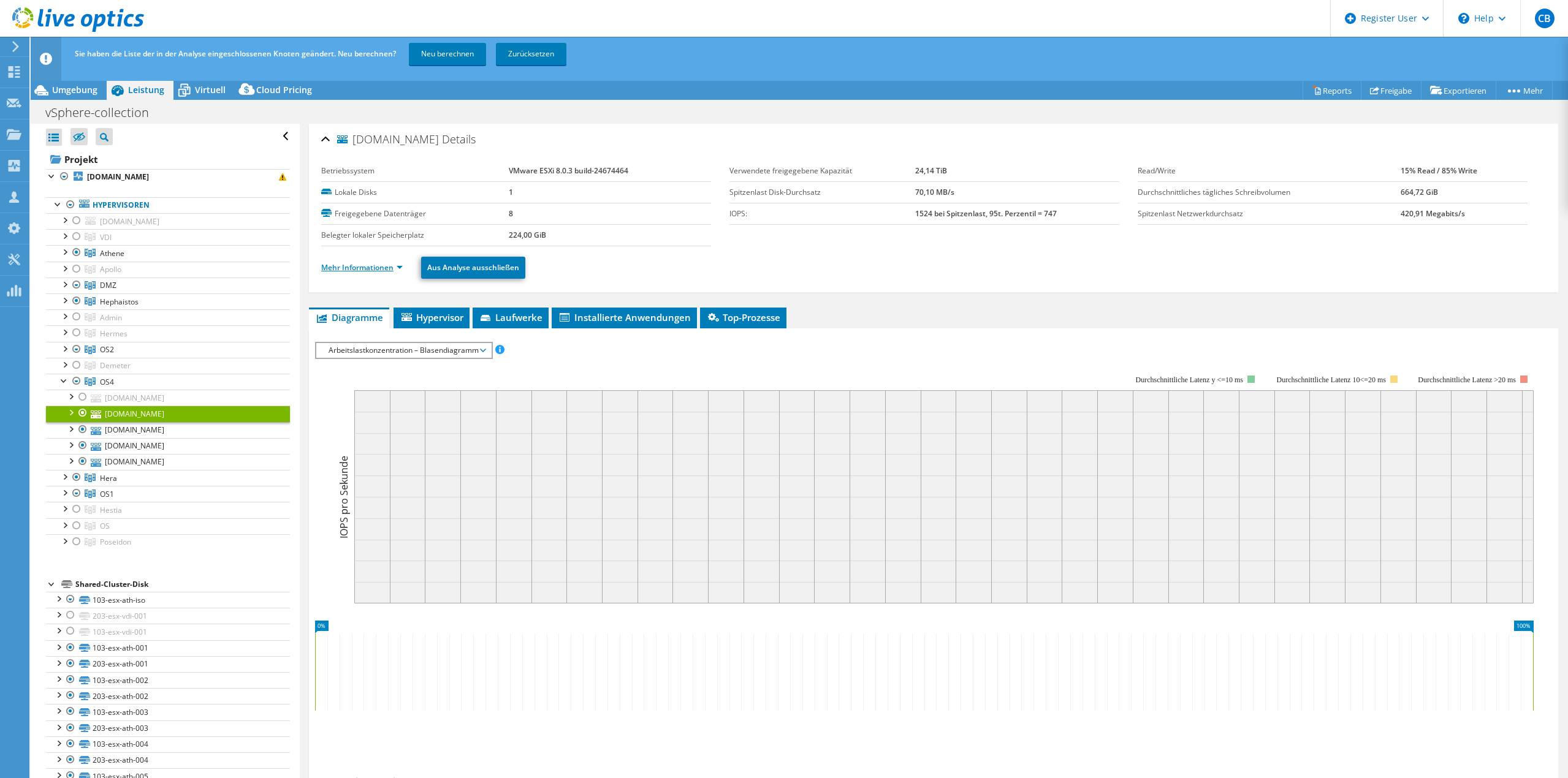
click at [359, 272] on link "Mehr Informationen" at bounding box center [363, 268] width 82 height 10
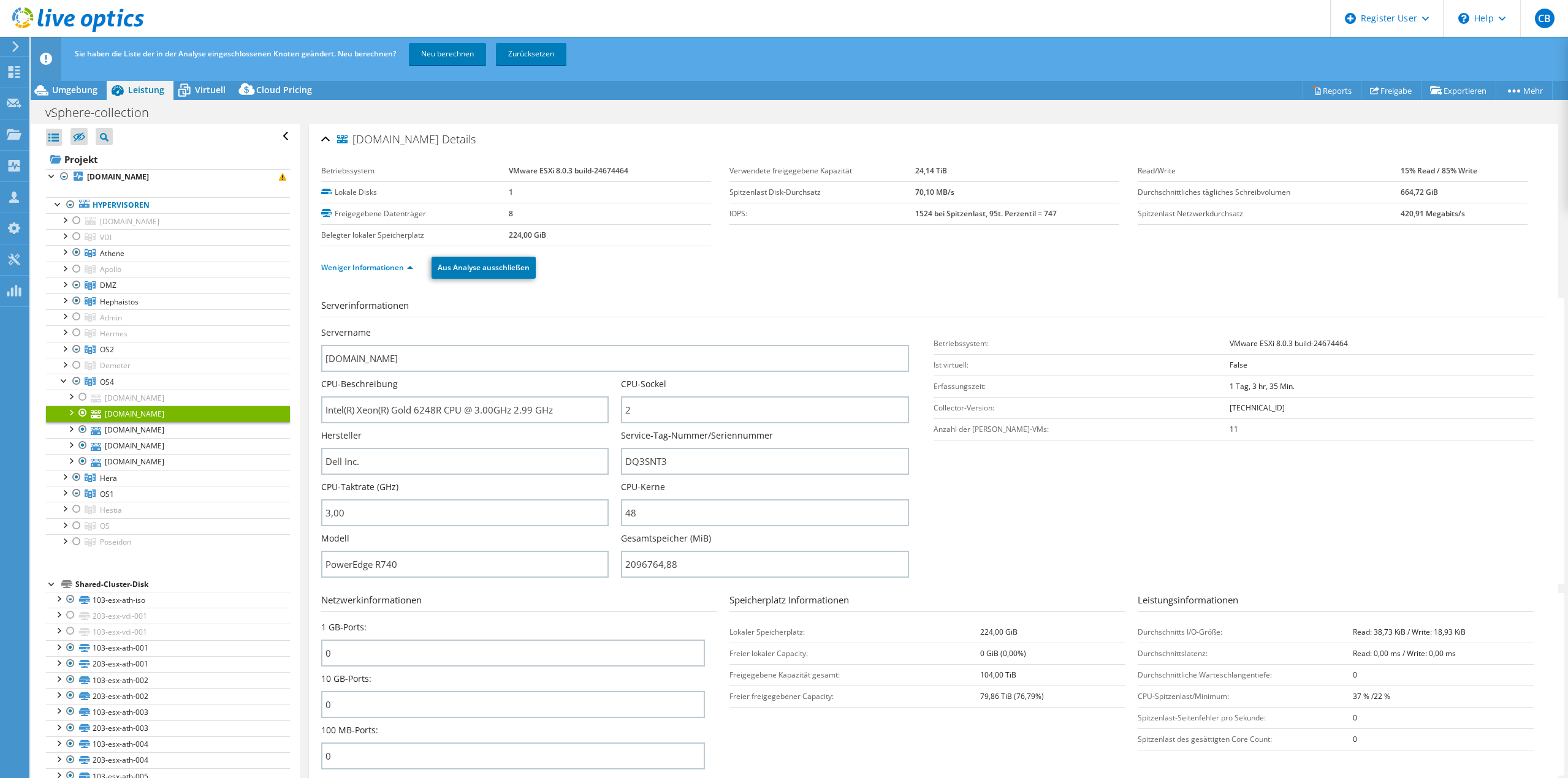
click at [81, 412] on div at bounding box center [83, 412] width 12 height 15
click at [64, 385] on div at bounding box center [64, 380] width 12 height 12
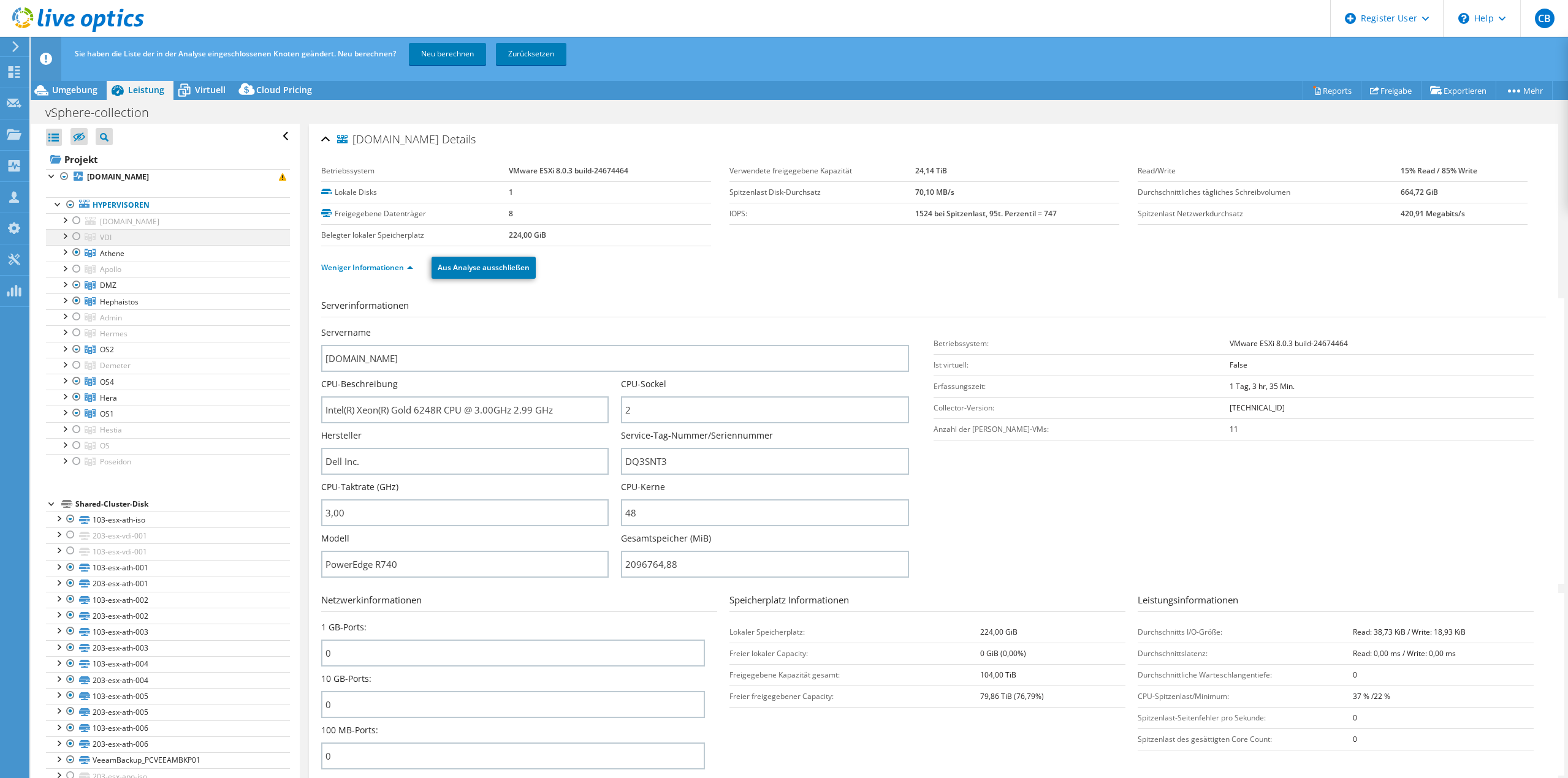
click at [63, 237] on div at bounding box center [64, 236] width 12 height 12
click at [79, 236] on div at bounding box center [77, 237] width 12 height 15
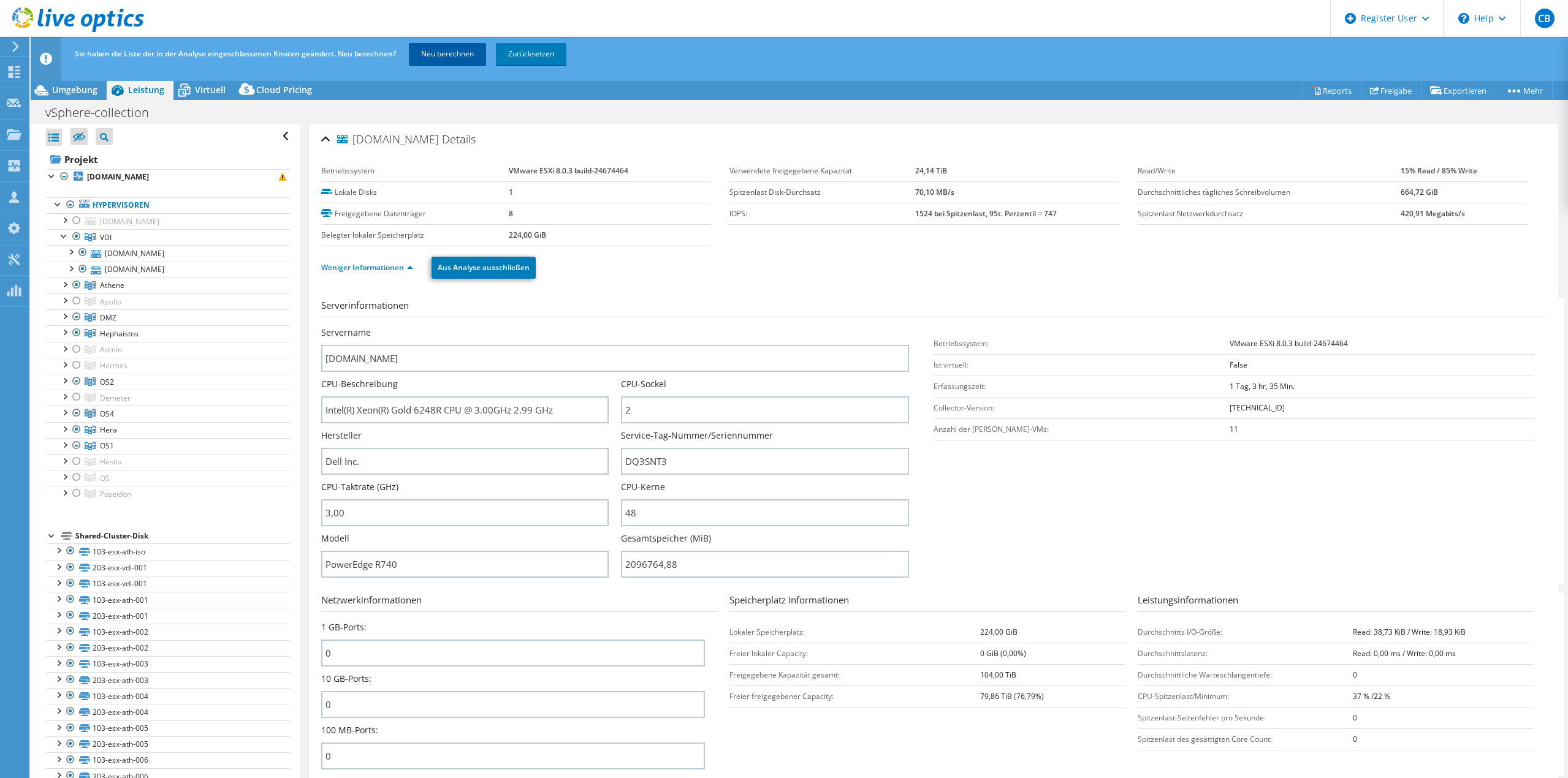
click at [439, 53] on link "Neu berechnen" at bounding box center [446, 54] width 77 height 22
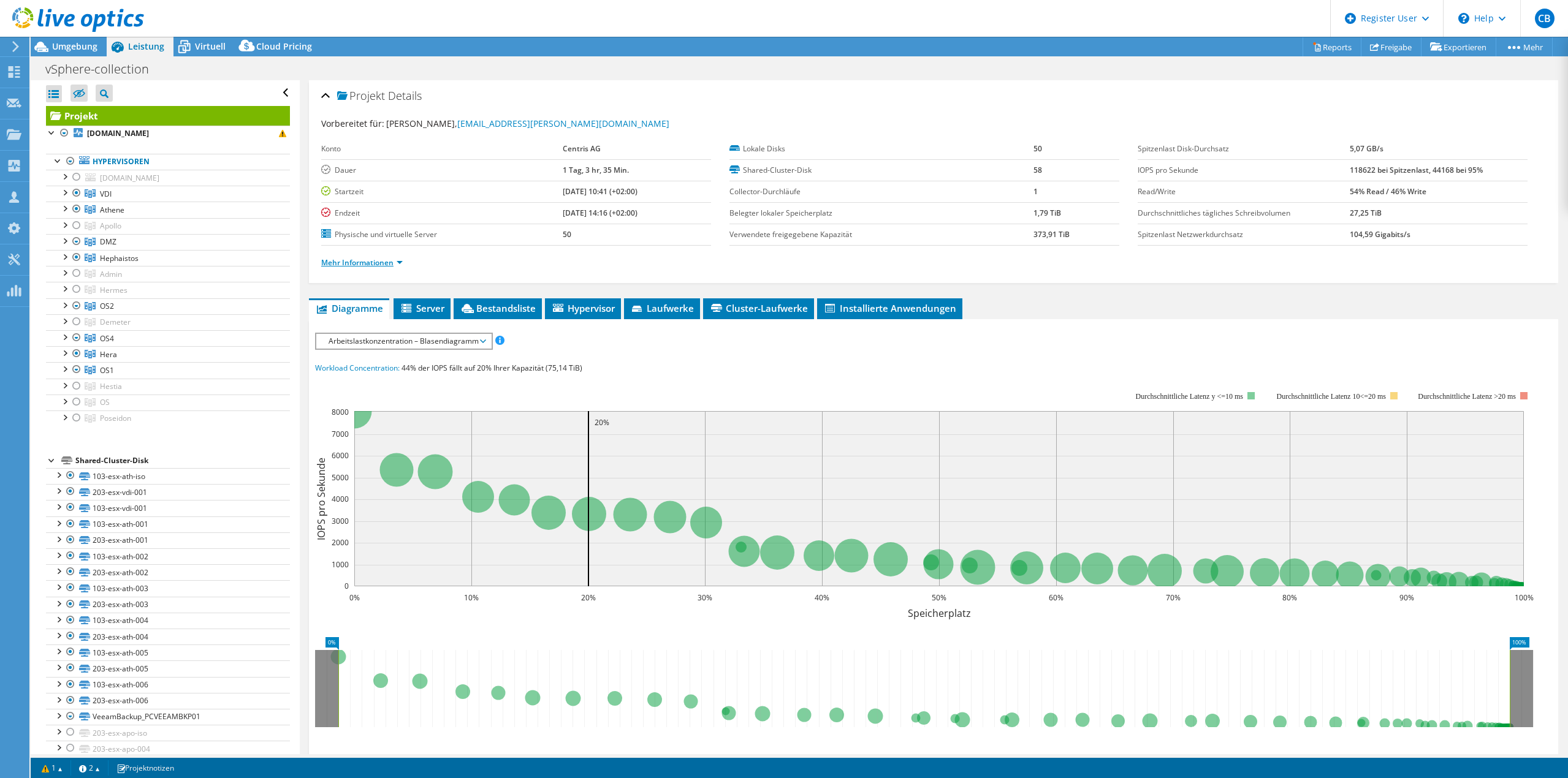
click at [355, 263] on link "Mehr Informationen" at bounding box center [363, 263] width 82 height 10
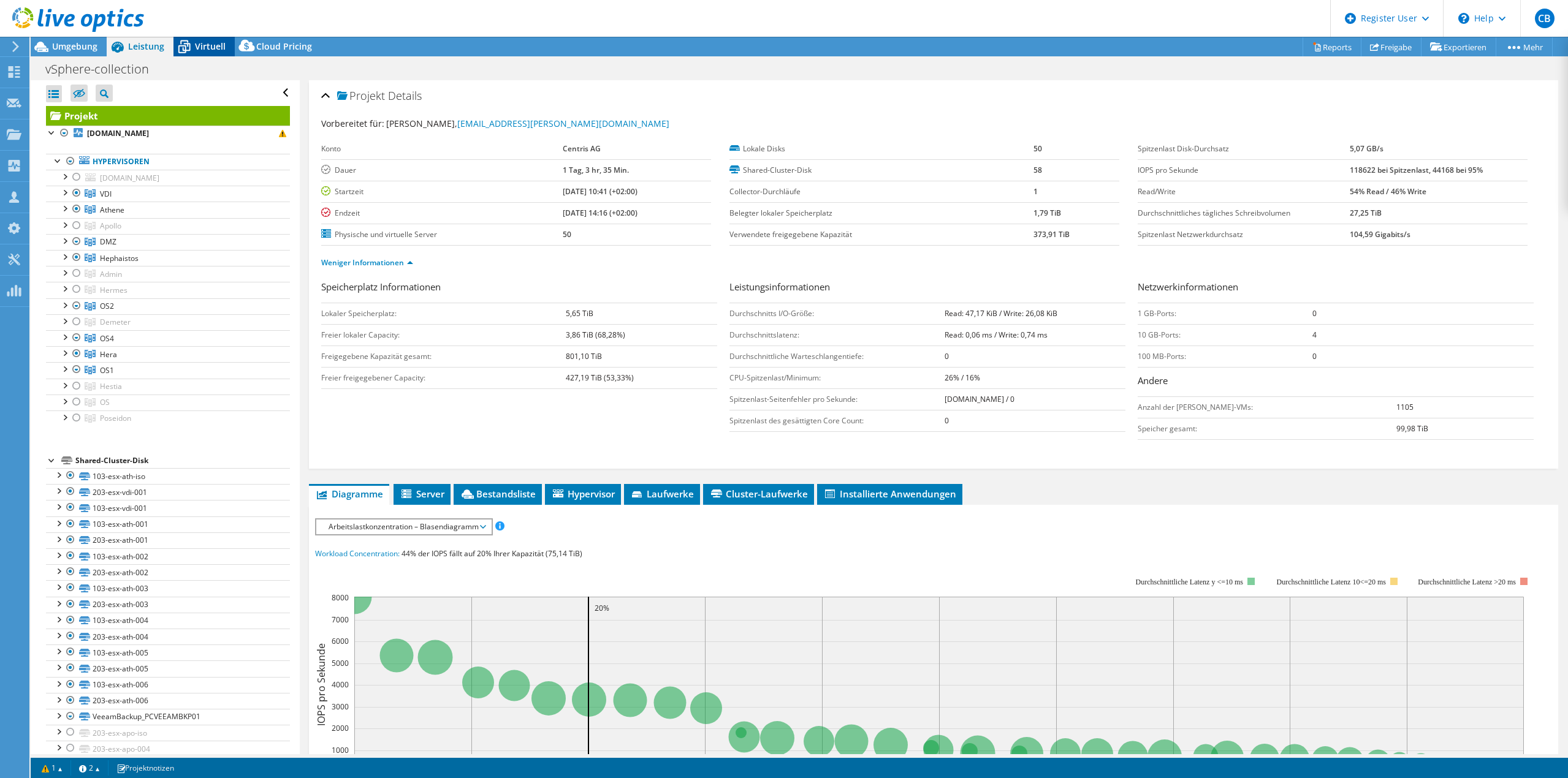
click at [217, 48] on span "Virtuell" at bounding box center [210, 47] width 31 height 12
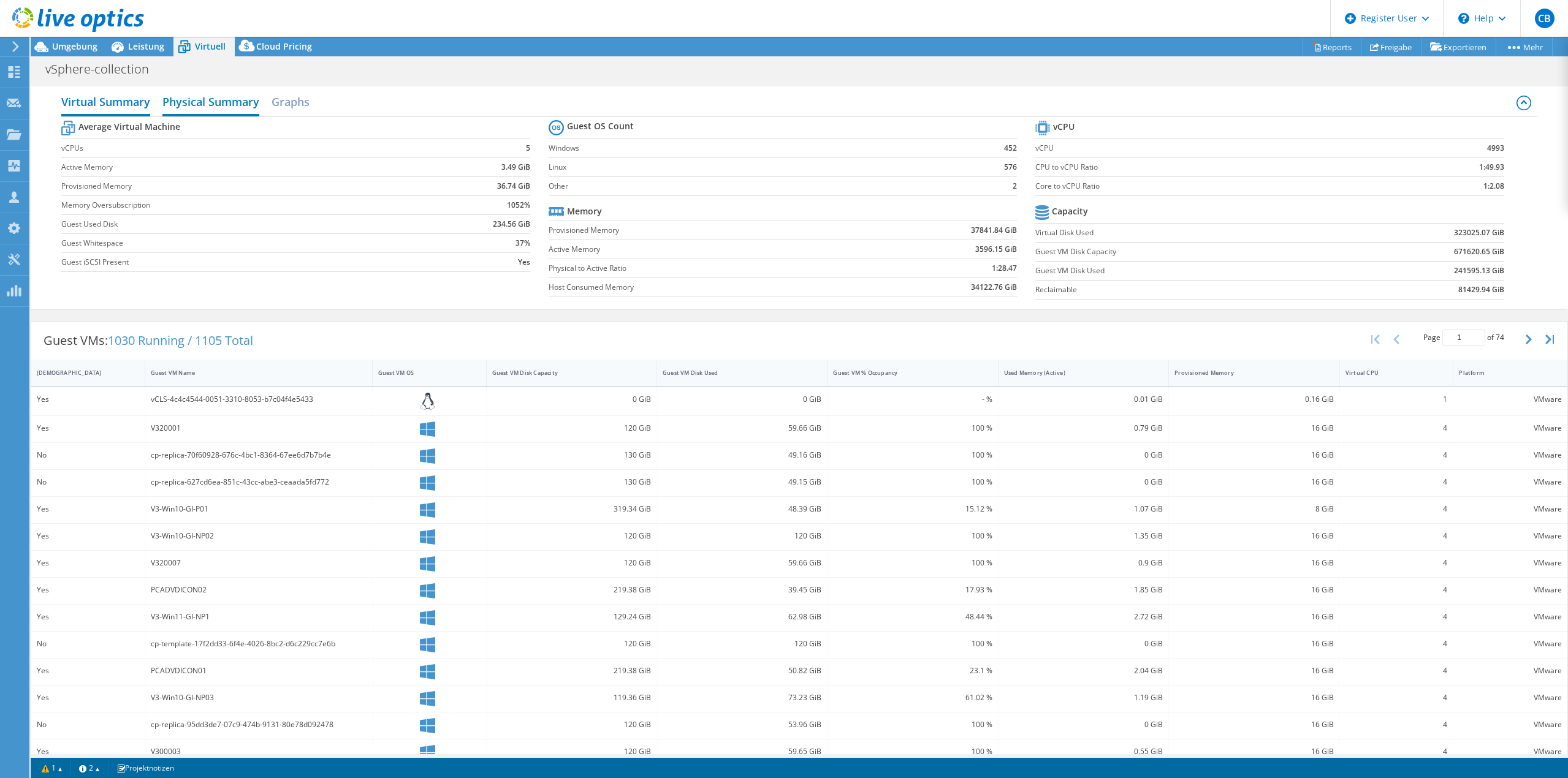
click at [226, 111] on h2 "Physical Summary" at bounding box center [211, 103] width 97 height 27
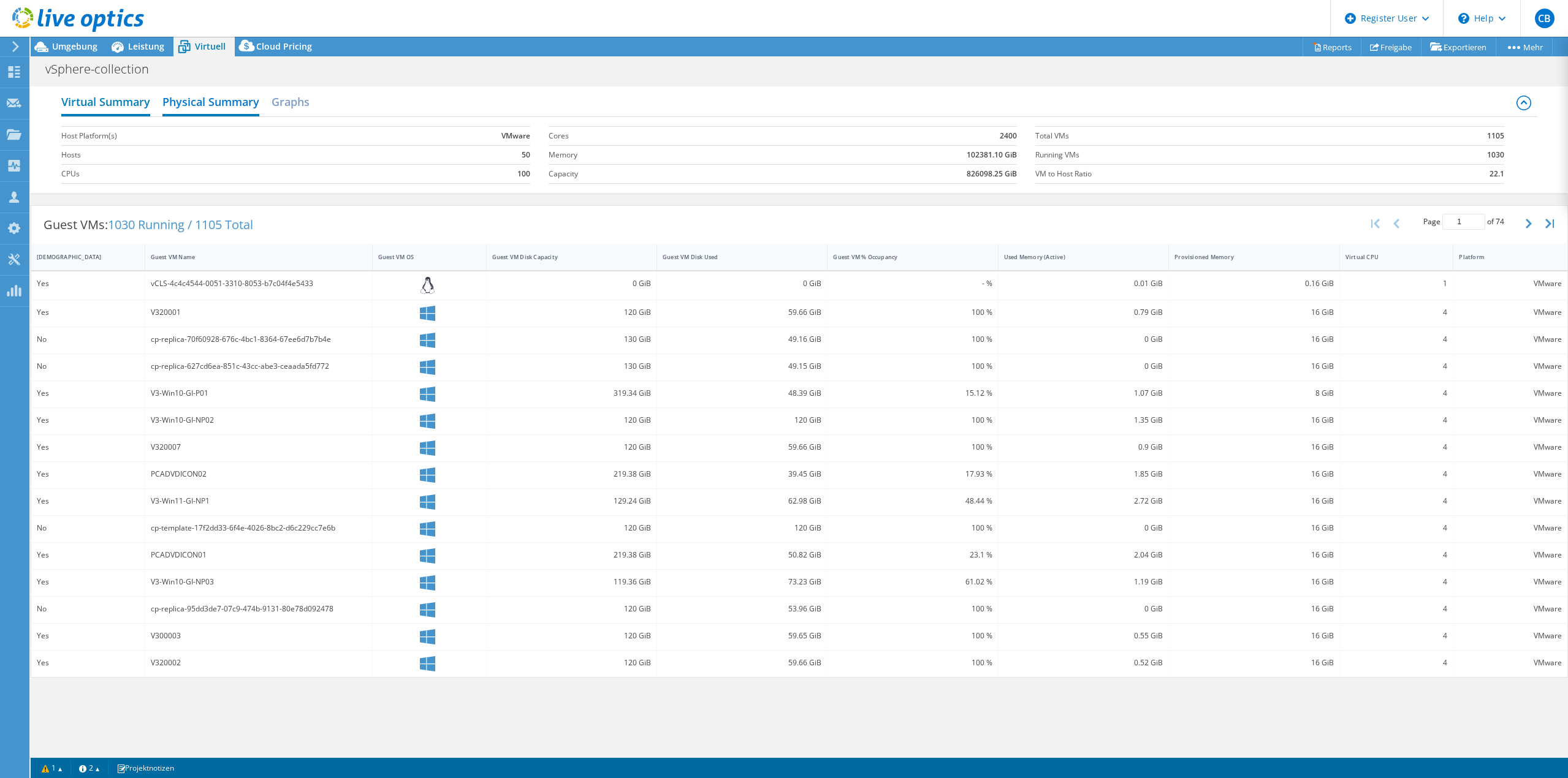
click at [133, 106] on h2 "Virtual Summary" at bounding box center [105, 103] width 89 height 27
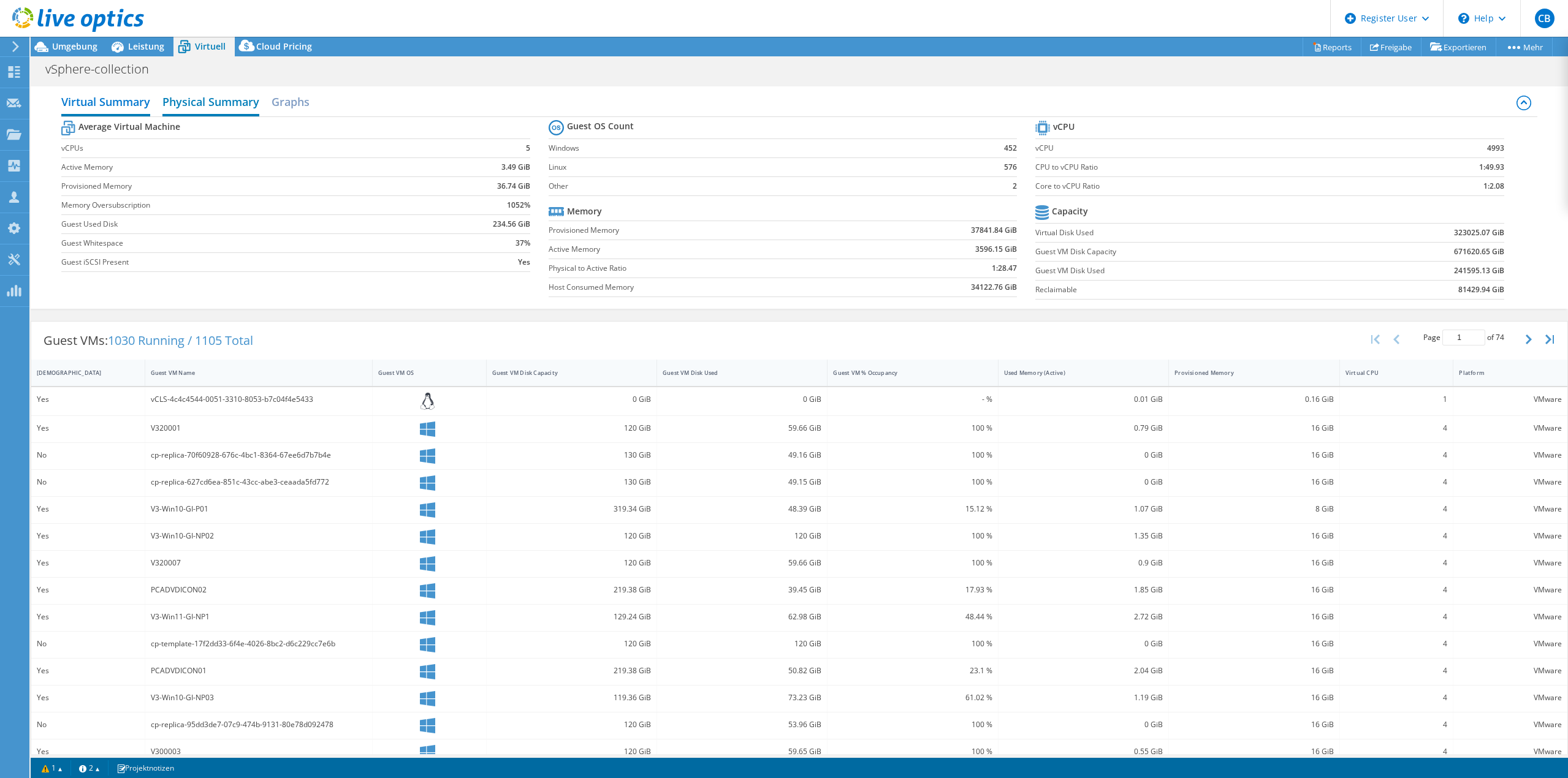
click at [203, 104] on h2 "Physical Summary" at bounding box center [211, 103] width 97 height 27
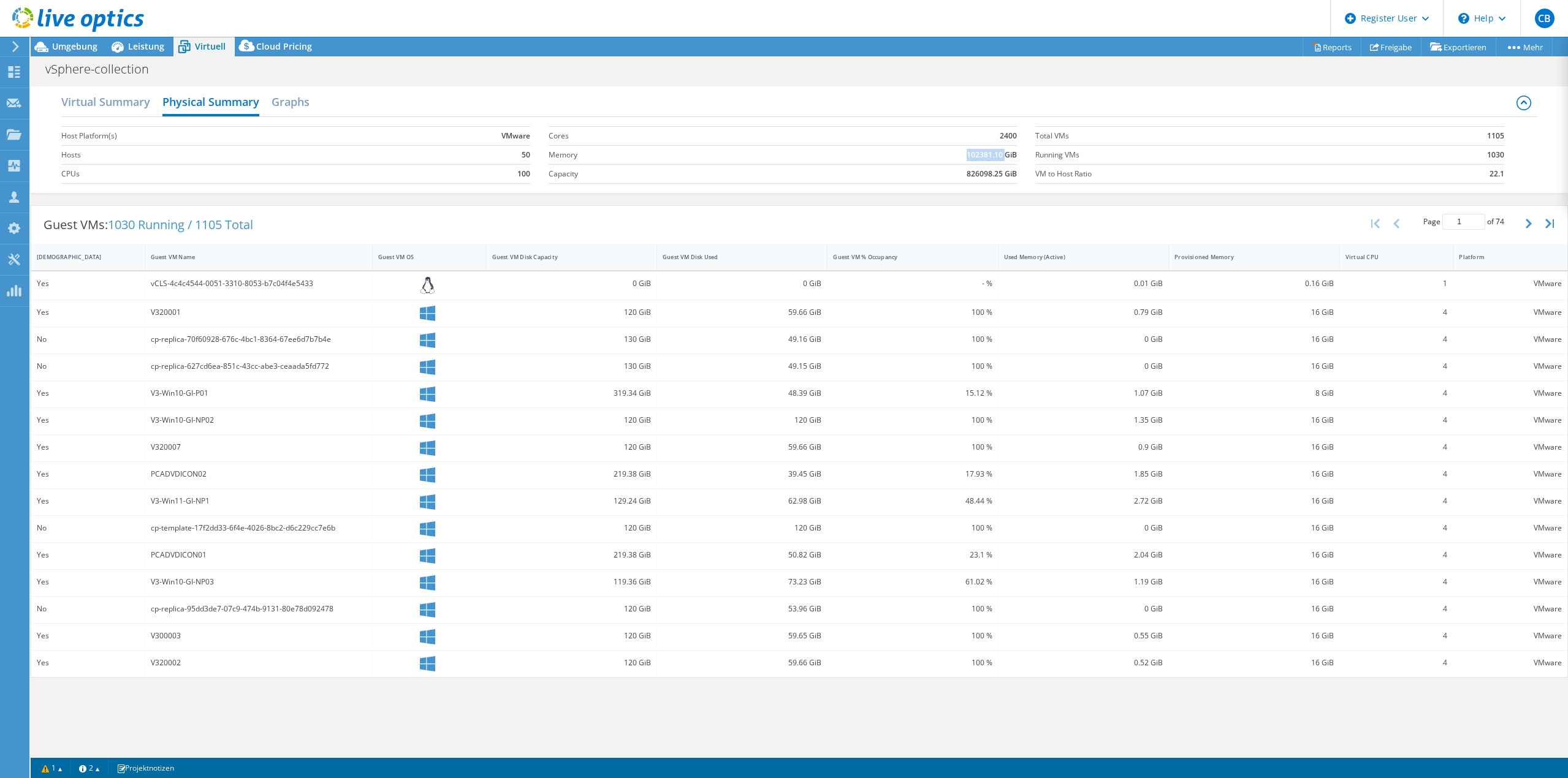
drag, startPoint x: 964, startPoint y: 155, endPoint x: 1005, endPoint y: 153, distance: 41.0
click at [1005, 153] on td "102381.10 GiB" at bounding box center [879, 154] width 275 height 19
copy b "102381.10"
drag, startPoint x: 966, startPoint y: 172, endPoint x: 1002, endPoint y: 173, distance: 36.0
click at [1002, 173] on td "826098.25 GiB" at bounding box center [879, 173] width 275 height 19
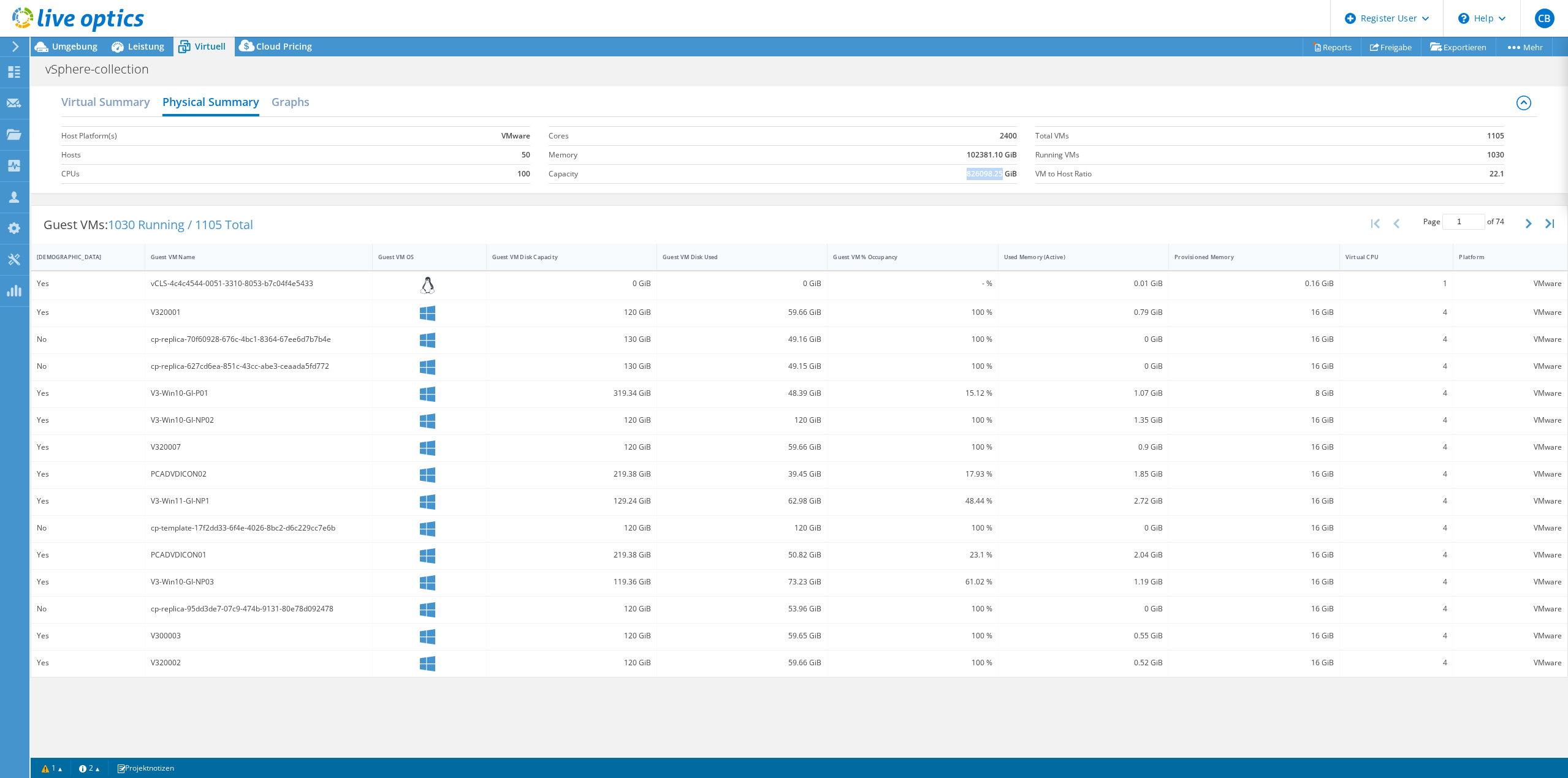
copy b "826098.25"
click at [294, 101] on h2 "Graphs" at bounding box center [291, 103] width 38 height 27
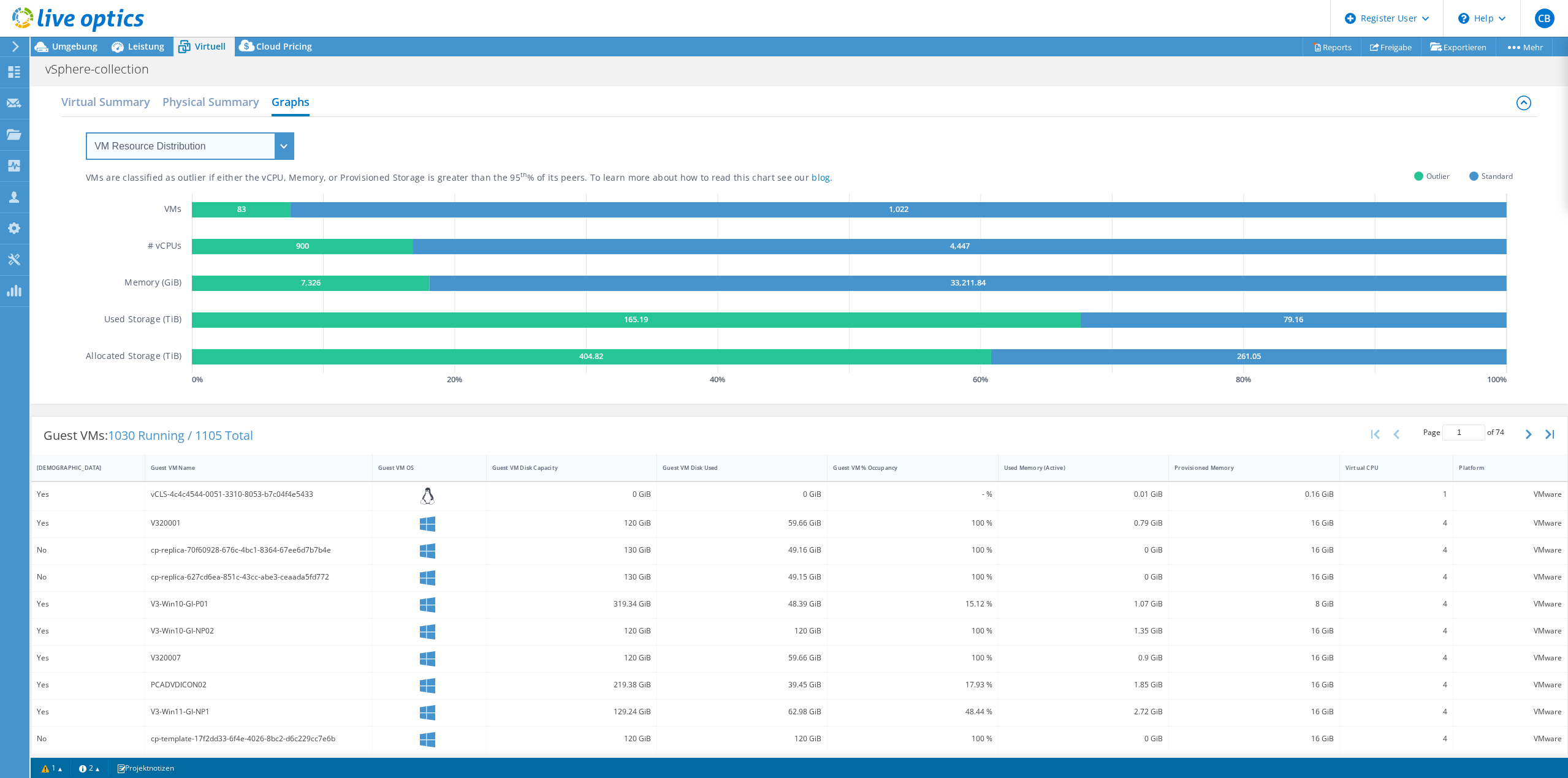
click at [182, 147] on select "VM Resource Distribution Provisioning Contrast Over Provisioning" at bounding box center [190, 147] width 209 height 28
select select "Over Provisioning"
click at [86, 133] on select "VM Resource Distribution Provisioning Contrast Over Provisioning" at bounding box center [190, 147] width 209 height 28
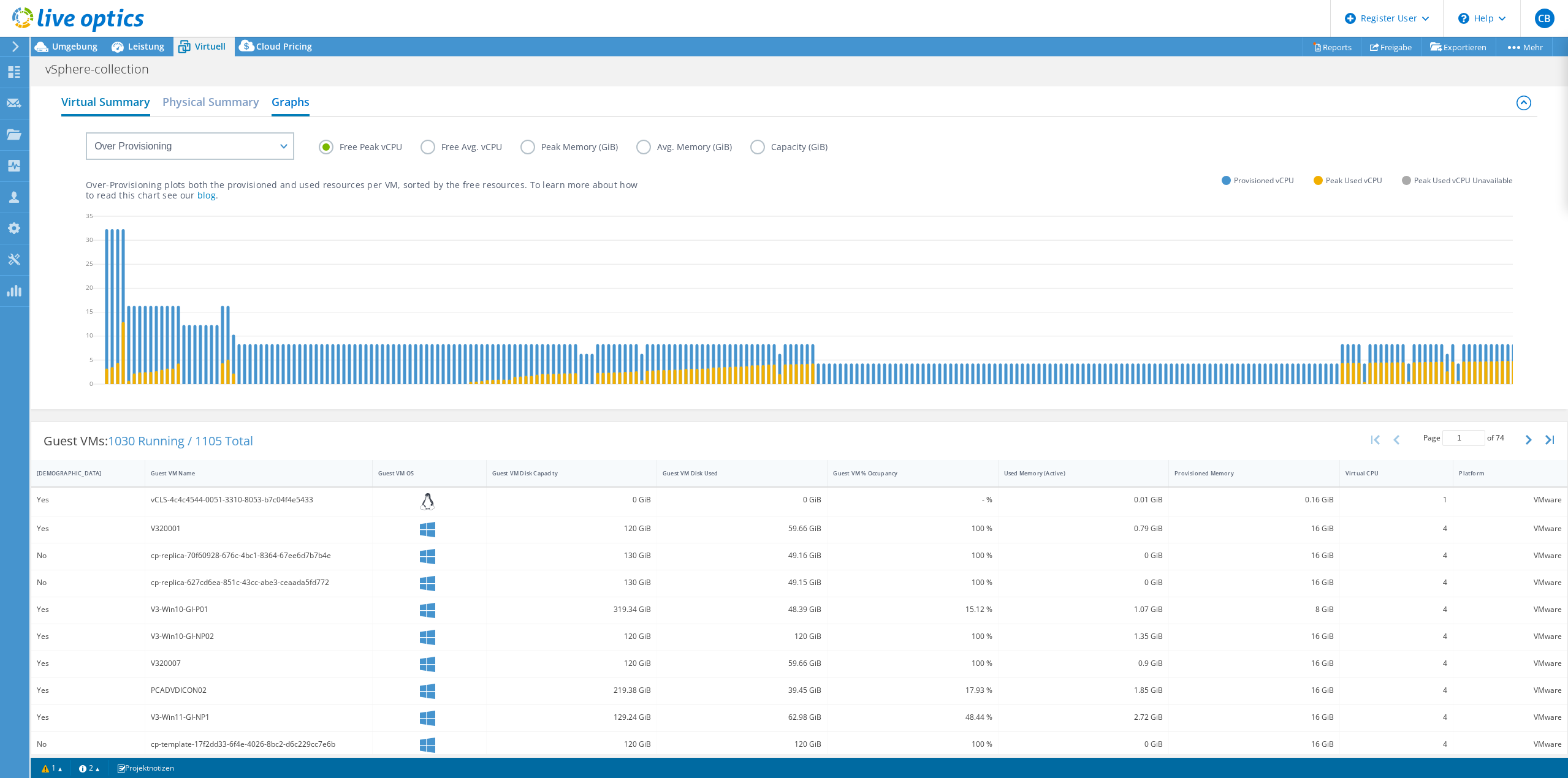
click at [104, 107] on h2 "Virtual Summary" at bounding box center [105, 103] width 89 height 27
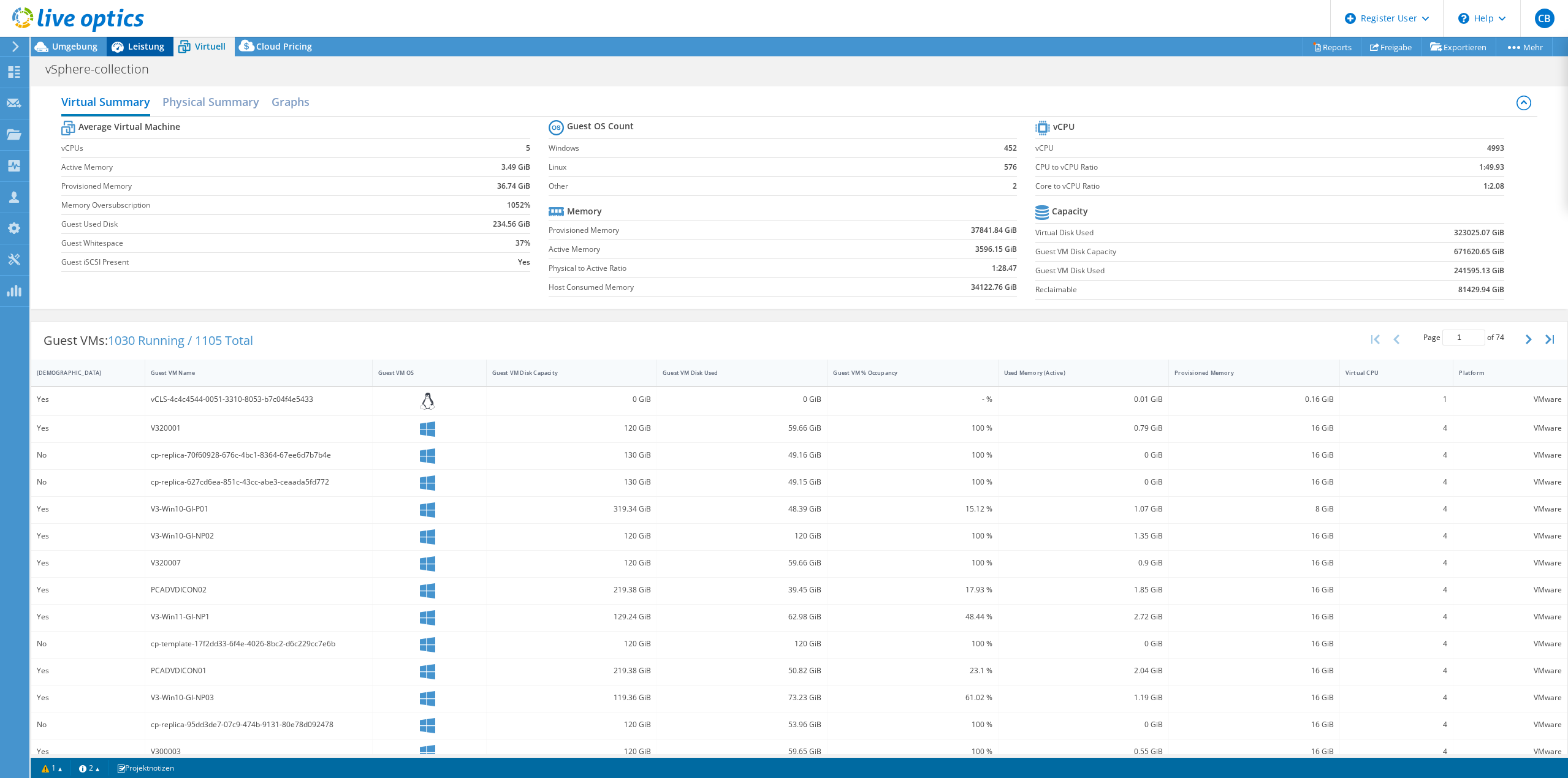
click at [148, 50] on span "Leistung" at bounding box center [146, 47] width 36 height 12
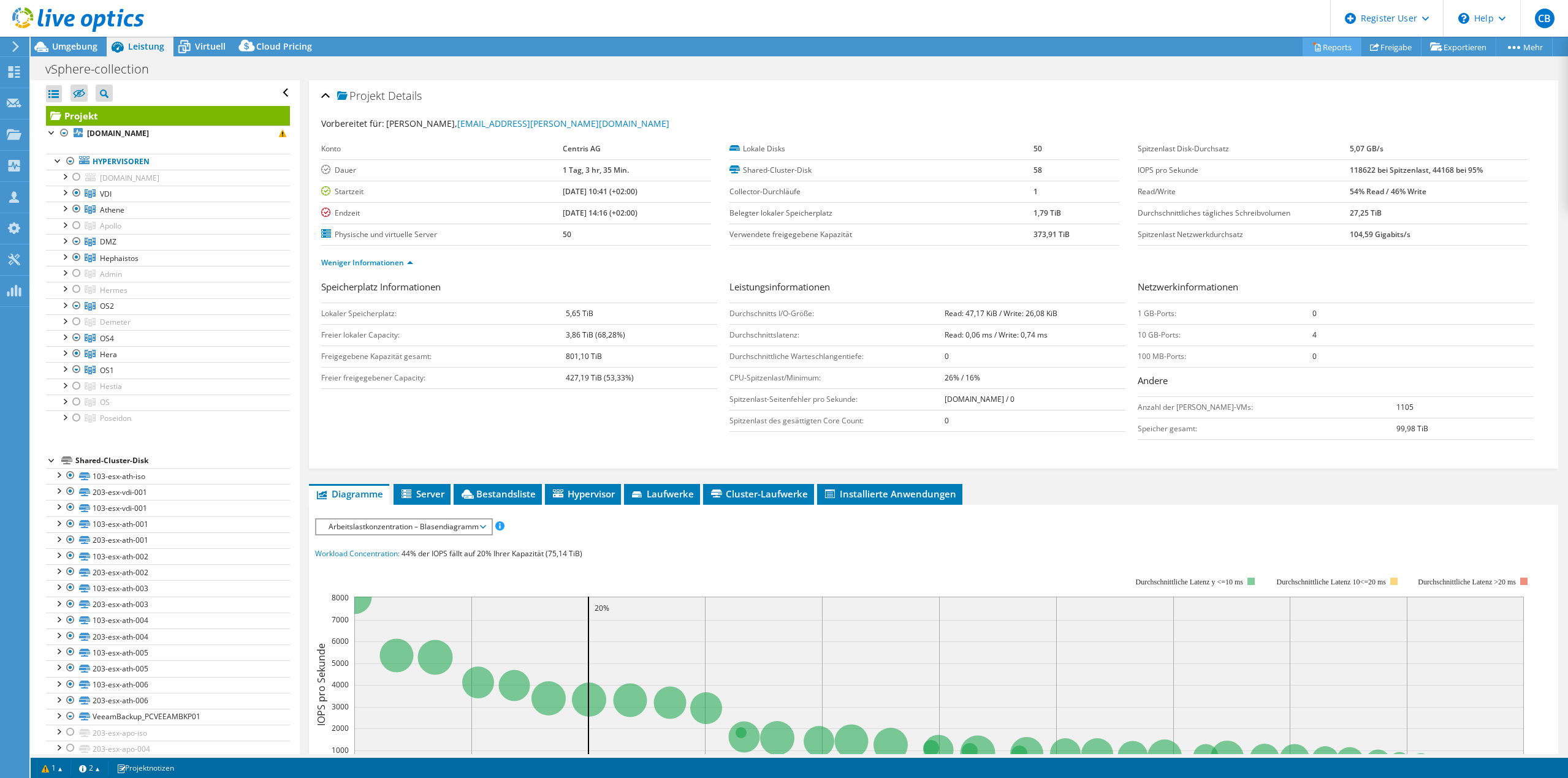
click at [1325, 42] on link "Reports" at bounding box center [1331, 46] width 59 height 19
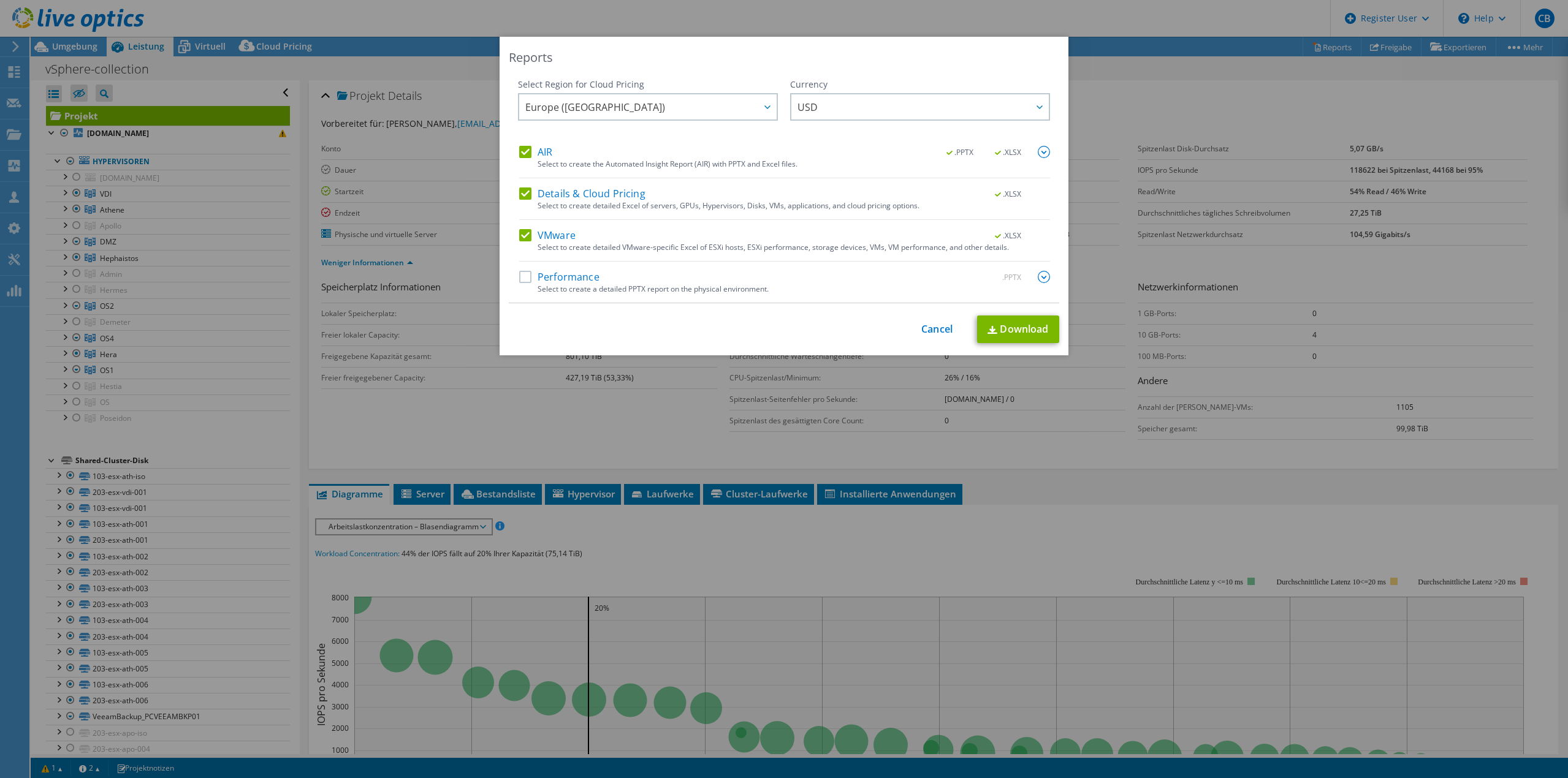
click at [541, 276] on label "Performance" at bounding box center [559, 277] width 80 height 12
click at [0, 0] on input "Performance" at bounding box center [0, 0] width 0 height 0
click at [672, 109] on span "Europe ([GEOGRAPHIC_DATA])" at bounding box center [651, 107] width 252 height 25
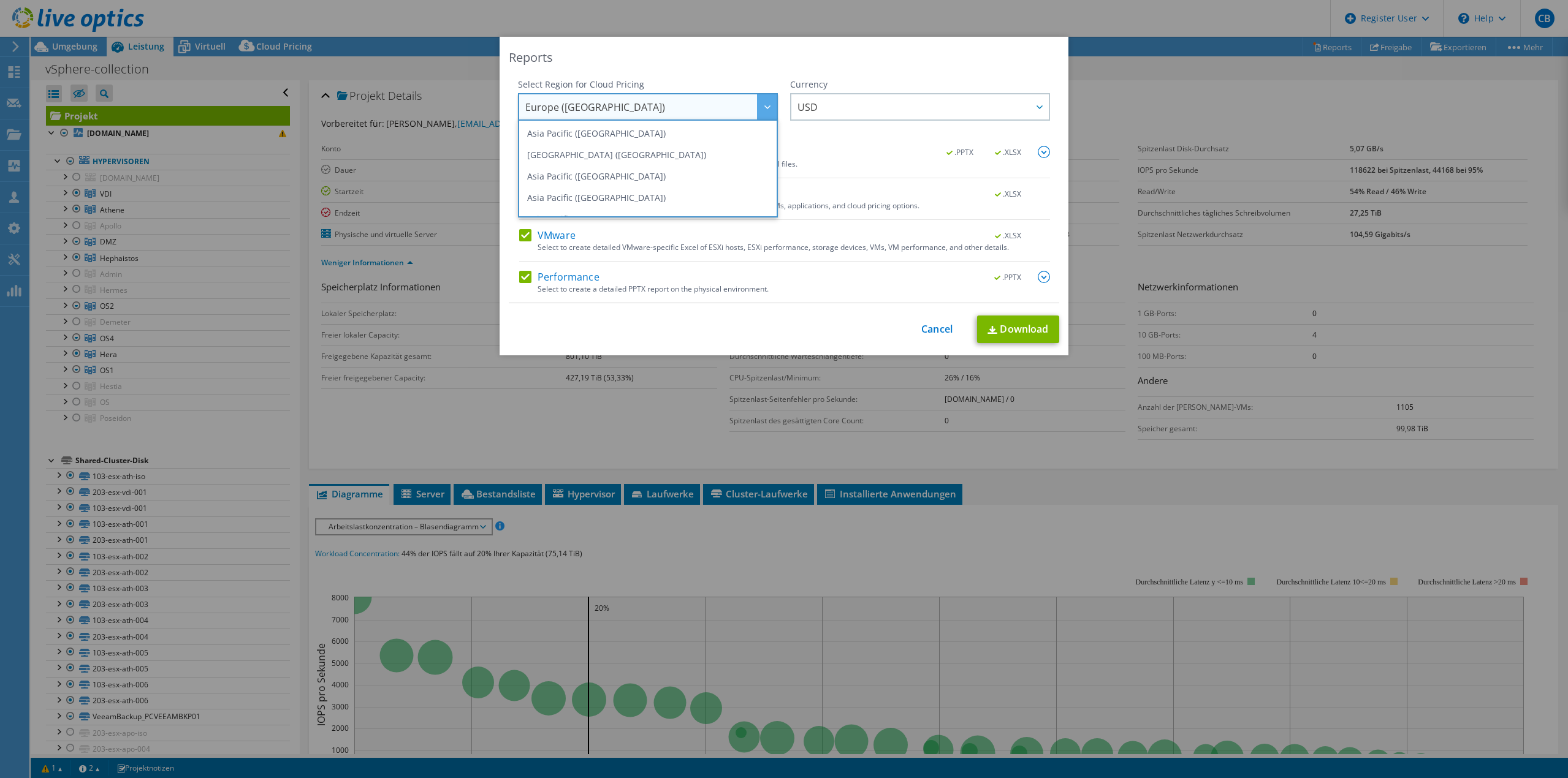
click at [721, 94] on div "Europe ([GEOGRAPHIC_DATA]) [GEOGRAPHIC_DATA] ([GEOGRAPHIC_DATA]) [GEOGRAPHIC_DA…" at bounding box center [648, 107] width 260 height 28
click at [825, 104] on span "USD" at bounding box center [923, 107] width 252 height 25
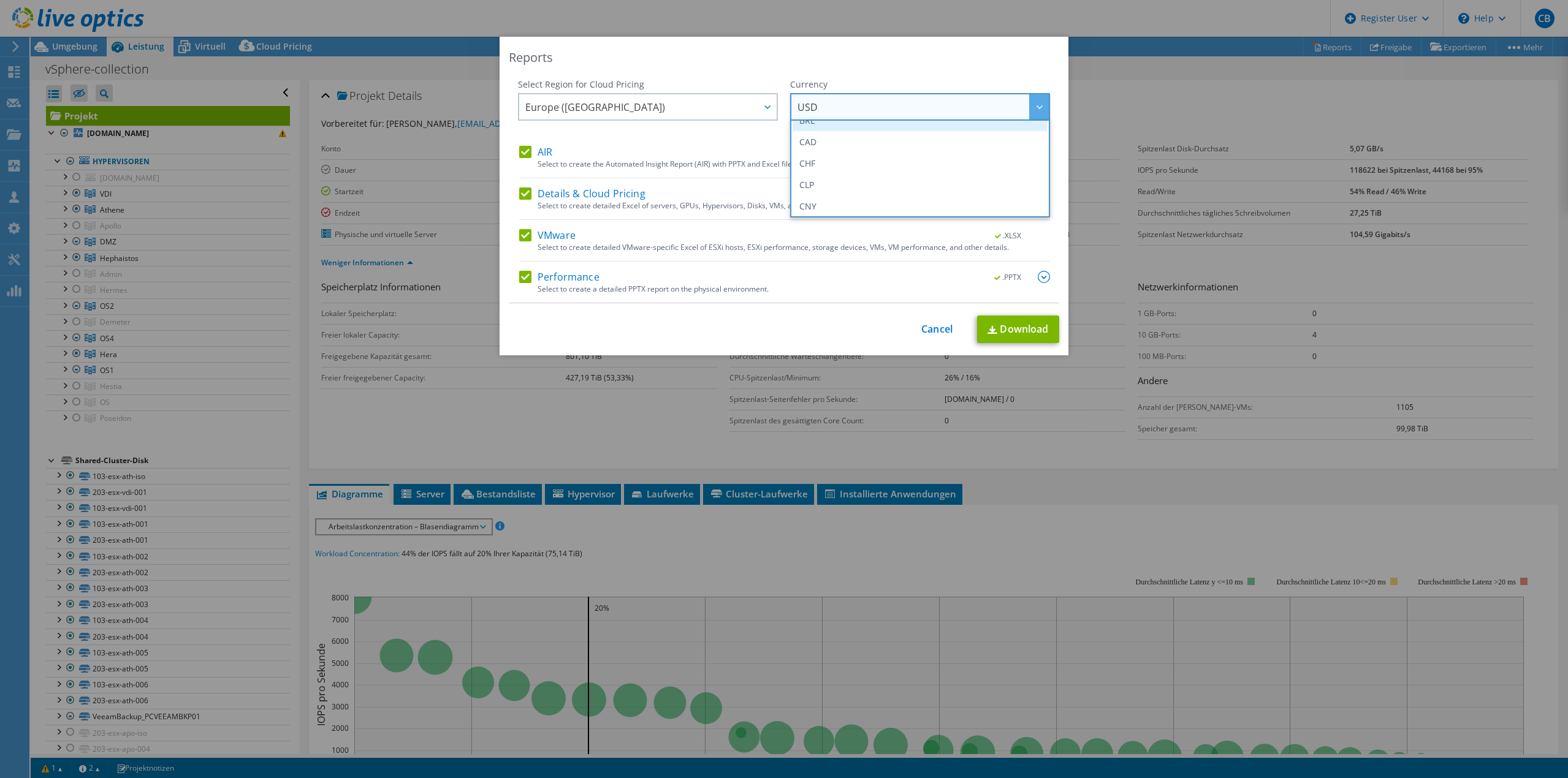
scroll to position [61, 0]
click at [820, 153] on li "CHF" at bounding box center [920, 157] width 254 height 21
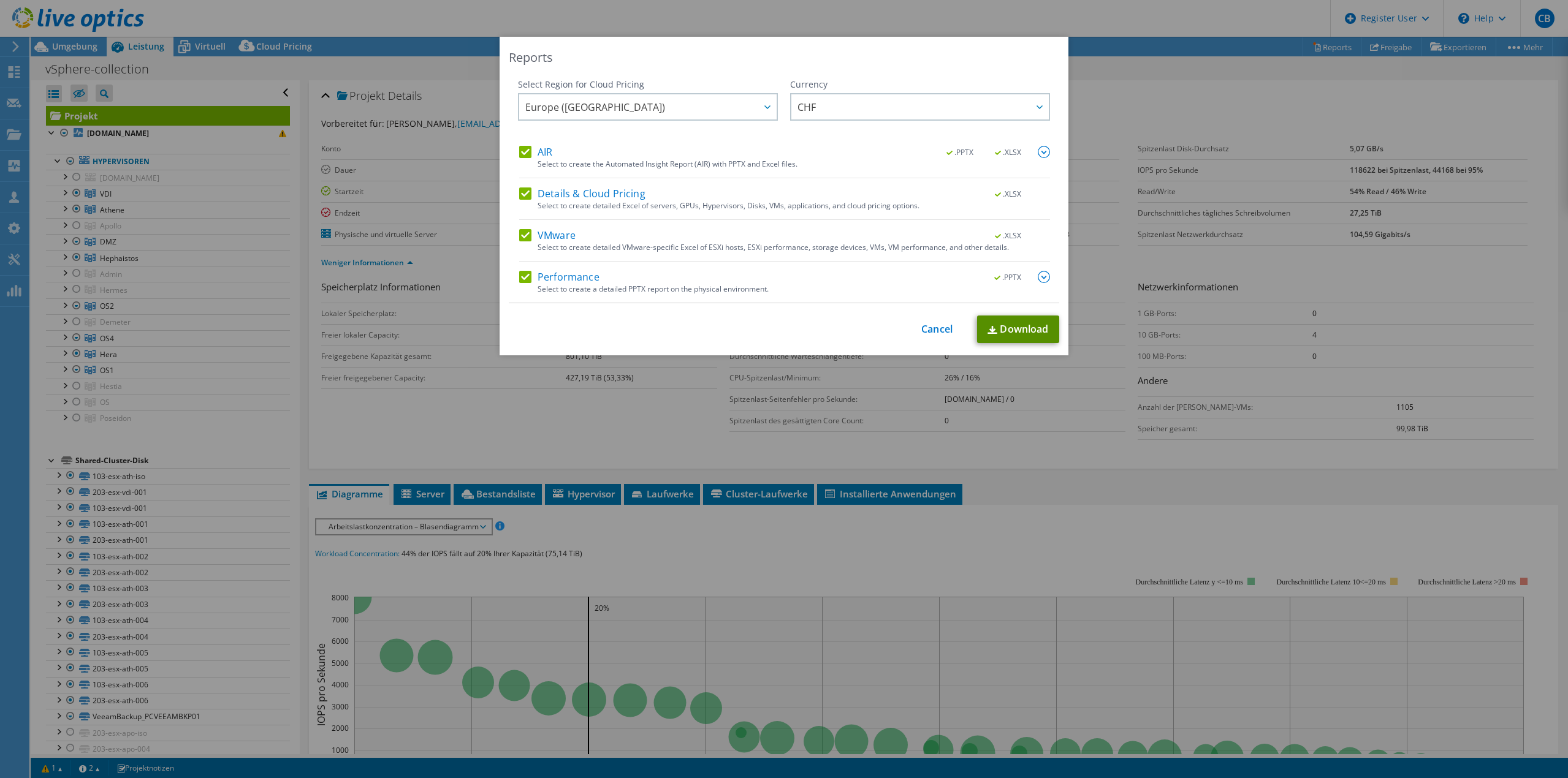
click at [1008, 335] on link "Download" at bounding box center [1018, 330] width 82 height 28
click at [899, 343] on div "This process may take a while, please wait... Cancel Download" at bounding box center [783, 330] width 550 height 28
click at [921, 324] on link "Cancel" at bounding box center [936, 330] width 31 height 12
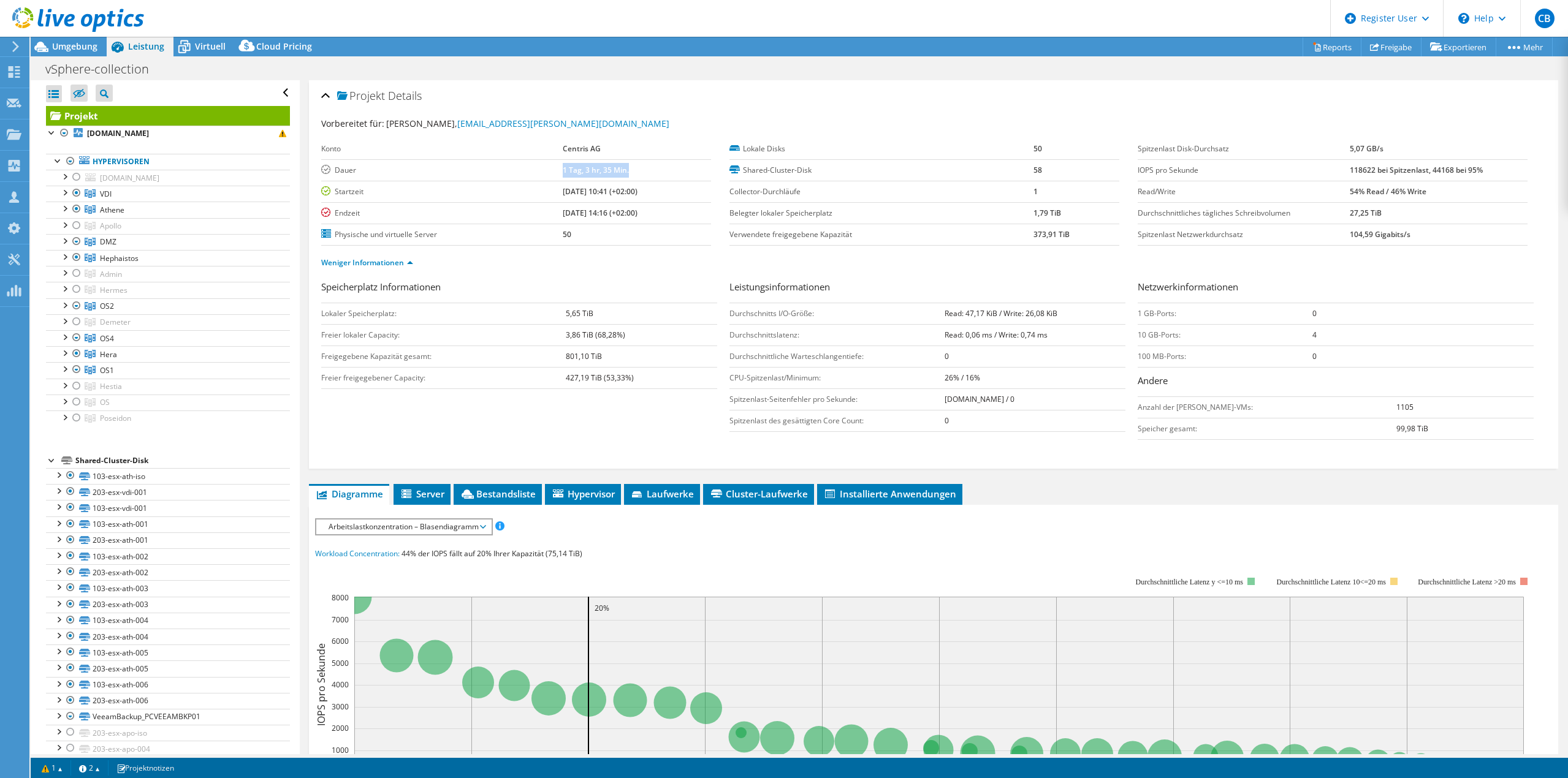
drag, startPoint x: 614, startPoint y: 168, endPoint x: 538, endPoint y: 166, distance: 76.0
click at [538, 167] on tr "[PERSON_NAME] 1 Tag, 3 hr, 35 Min." at bounding box center [516, 170] width 390 height 21
copy tr "1 Tag, 3 hr, 35 Min."
click at [420, 7] on header "CB [PERSON_NAME] [EMAIL_ADDRESS][DOMAIN_NAME] Dell My Profile Log Out \n Help E…" at bounding box center [784, 18] width 1568 height 37
click at [215, 53] on div "Virtuell" at bounding box center [204, 47] width 61 height 20
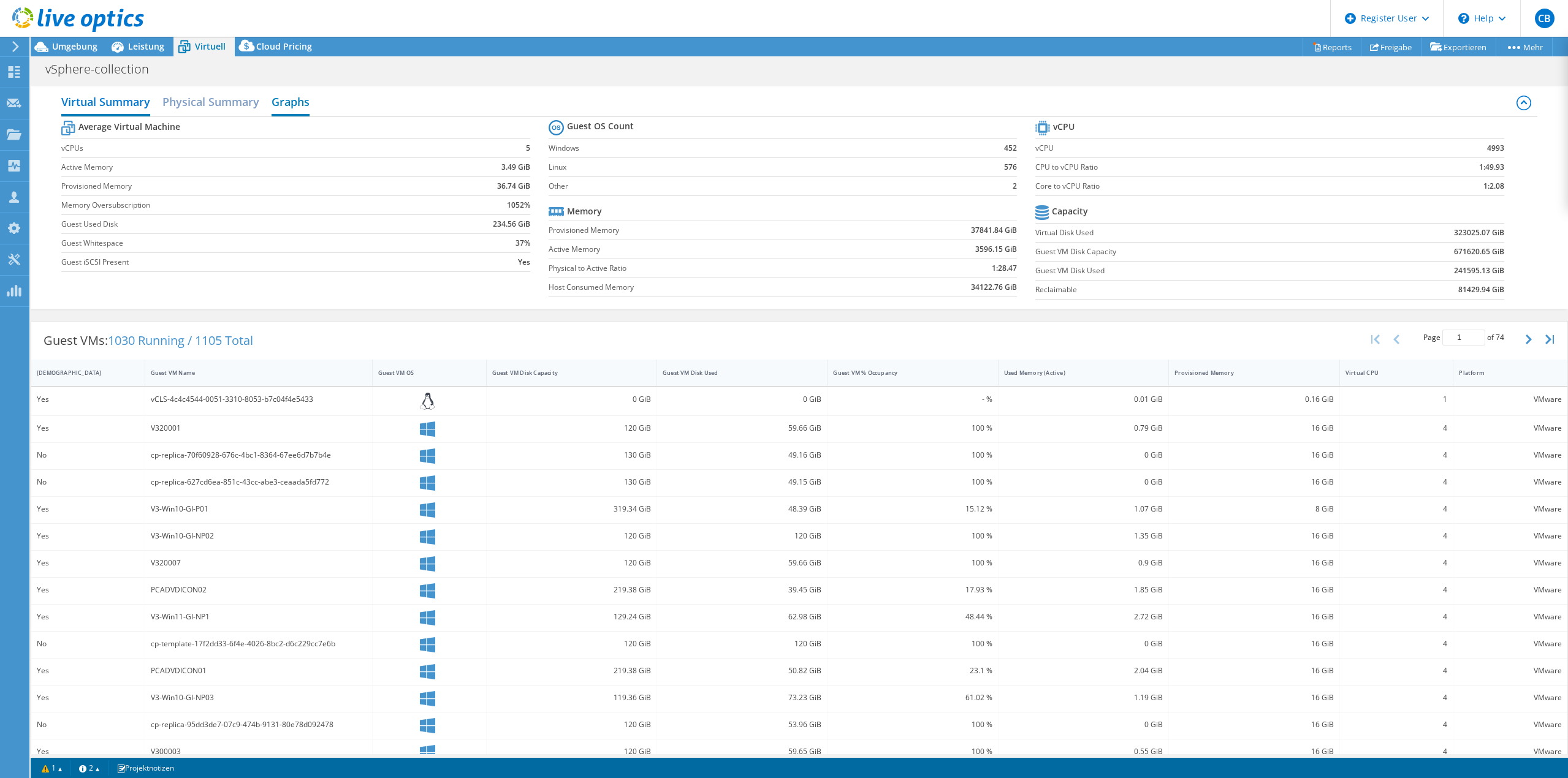
click at [295, 104] on h2 "Graphs" at bounding box center [291, 103] width 38 height 27
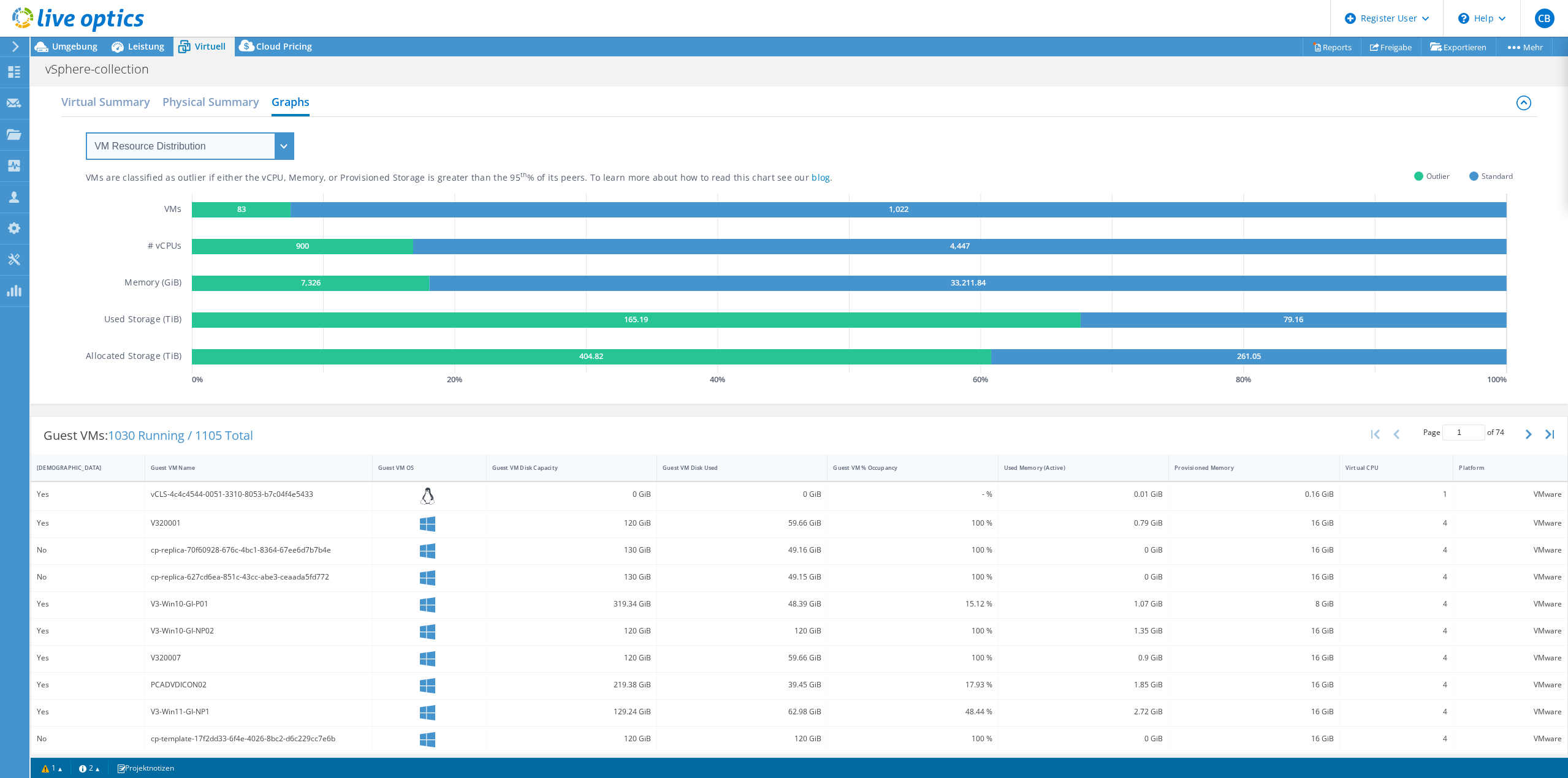
click at [214, 150] on select "VM Resource Distribution Provisioning Contrast Over Provisioning" at bounding box center [190, 147] width 209 height 28
select select "Over Provisioning"
click at [86, 133] on select "VM Resource Distribution Provisioning Contrast Over Provisioning" at bounding box center [190, 147] width 209 height 28
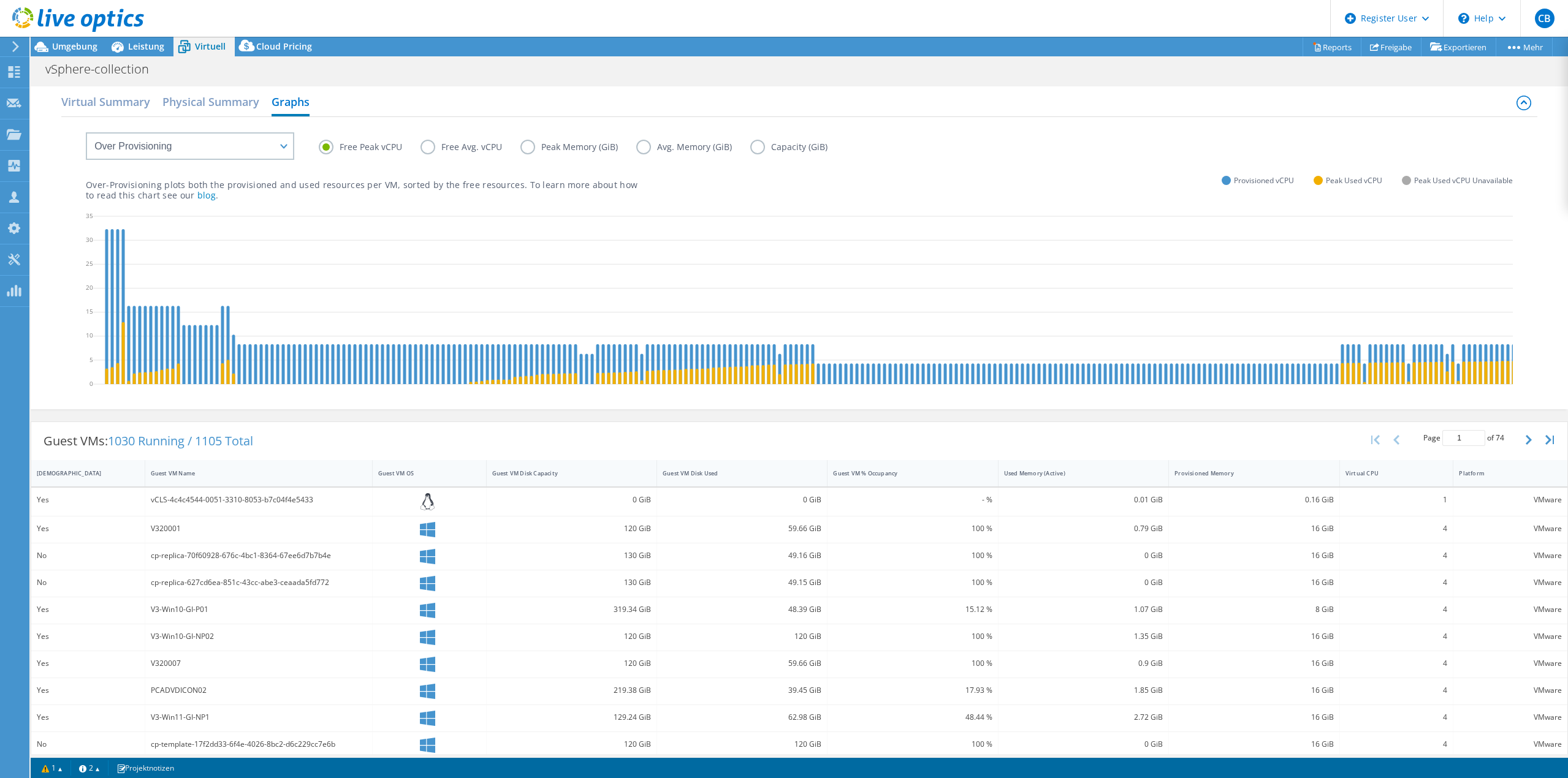
click at [430, 147] on label "Free Avg. vCPU" at bounding box center [470, 147] width 100 height 15
click at [0, 0] on input "Free Avg. vCPU" at bounding box center [0, 0] width 0 height 0
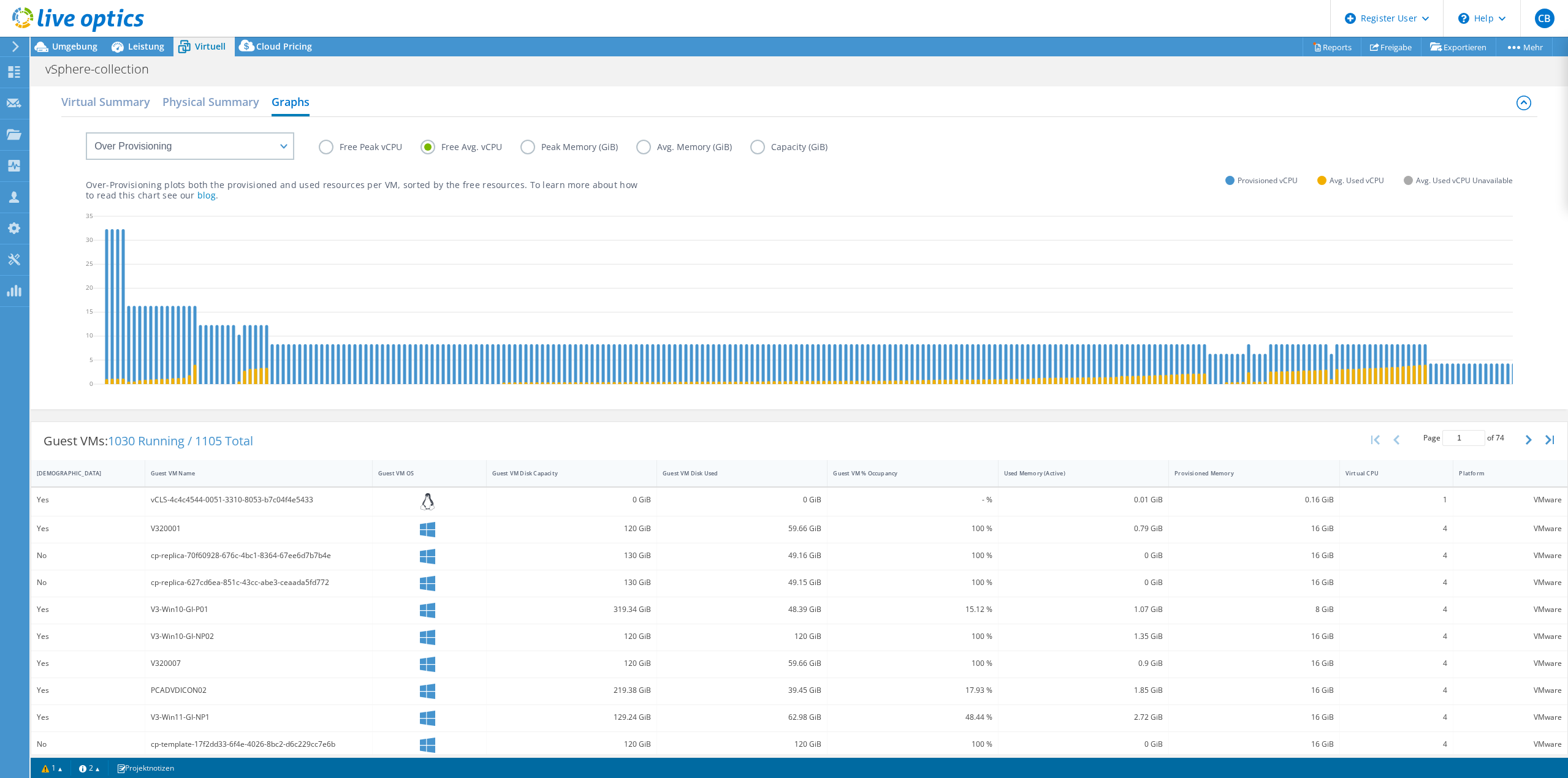
click at [339, 151] on label "Free Peak vCPU" at bounding box center [370, 147] width 102 height 15
click at [0, 0] on input "Free Peak vCPU" at bounding box center [0, 0] width 0 height 0
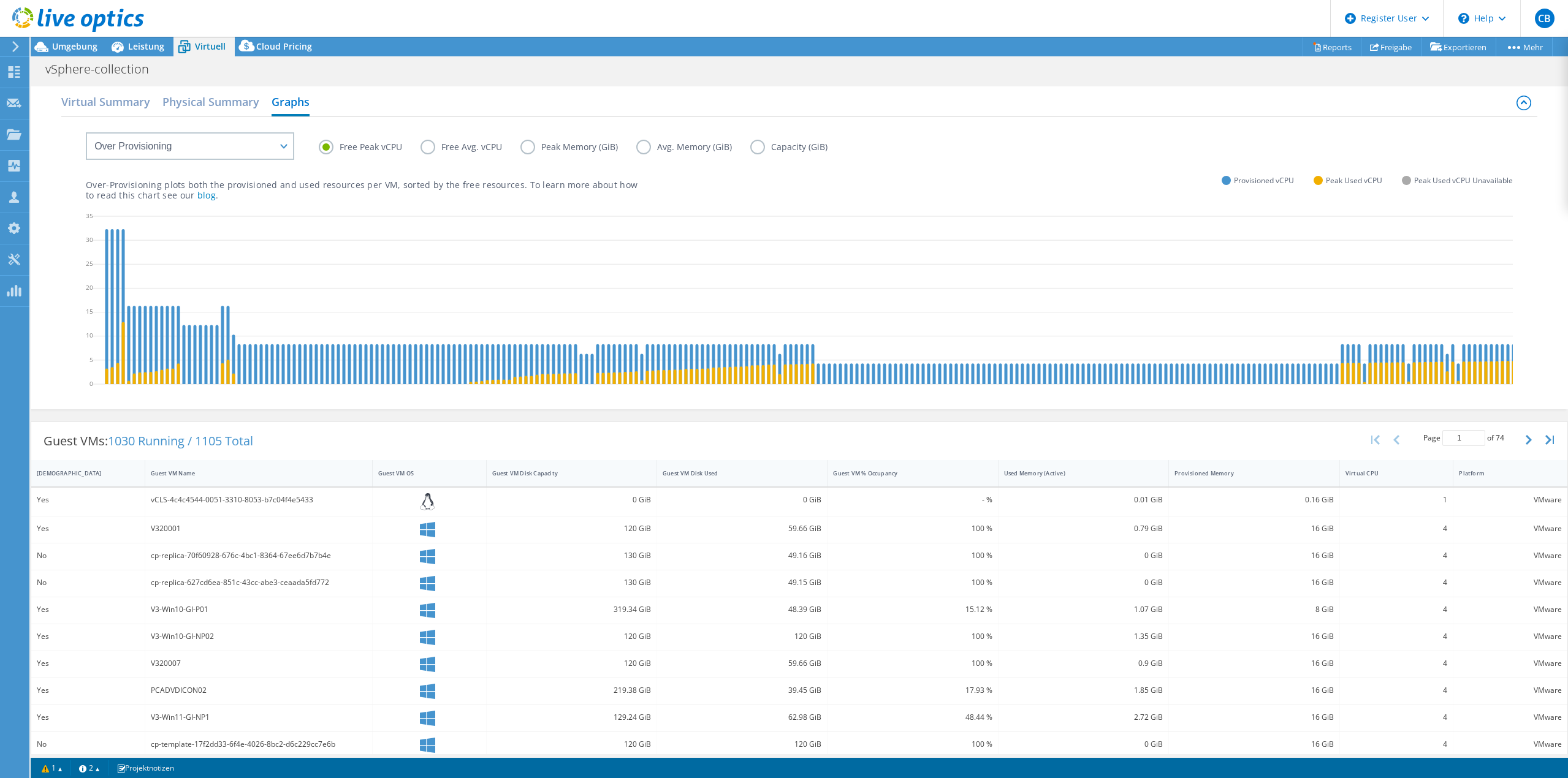
click at [535, 149] on label "Peak Memory (GiB)" at bounding box center [578, 147] width 116 height 15
click at [0, 0] on input "Peak Memory (GiB)" at bounding box center [0, 0] width 0 height 0
